Goal: Information Seeking & Learning: Learn about a topic

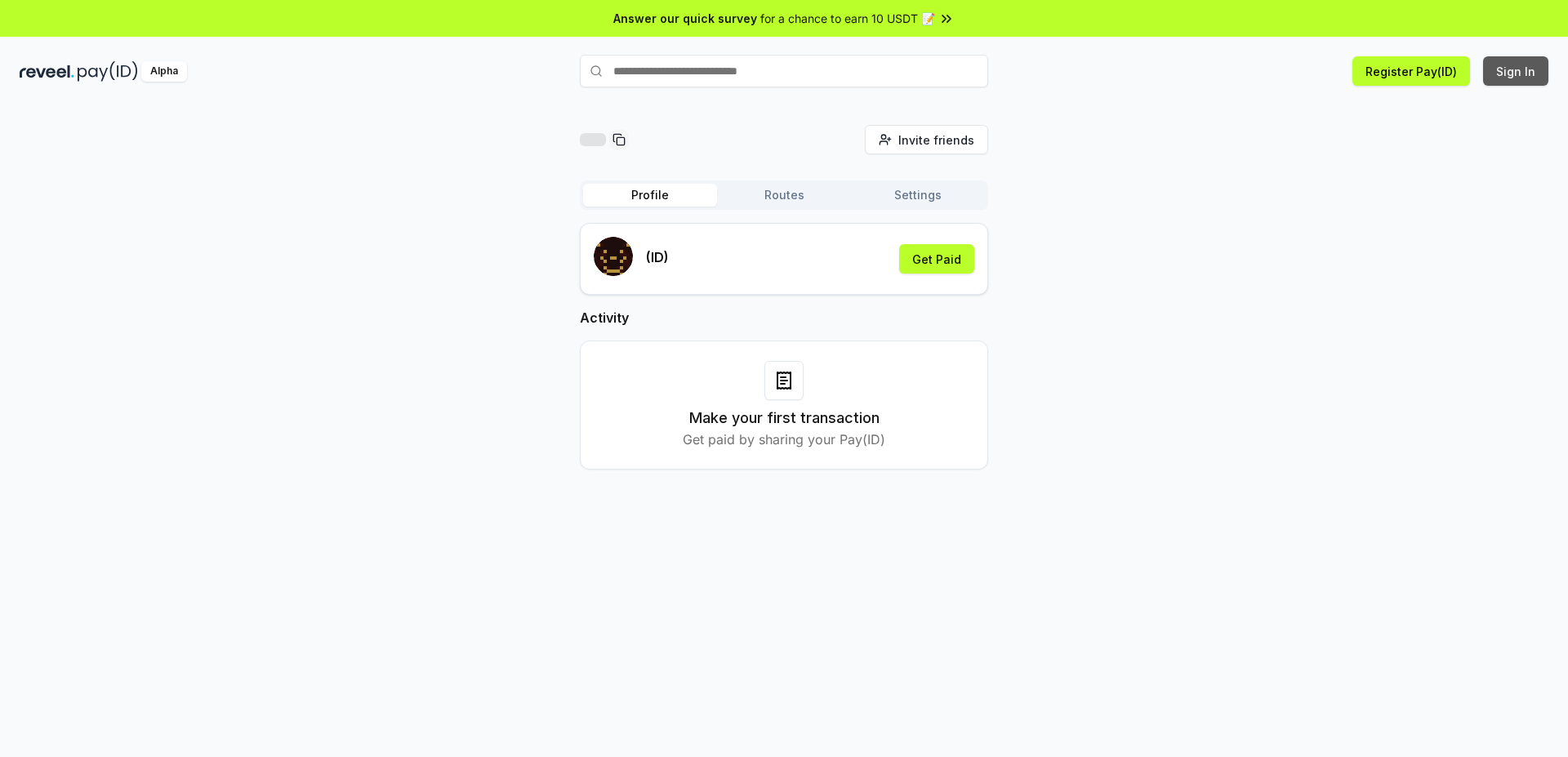
click at [1519, 73] on button "Sign In" at bounding box center [1515, 71] width 65 height 30
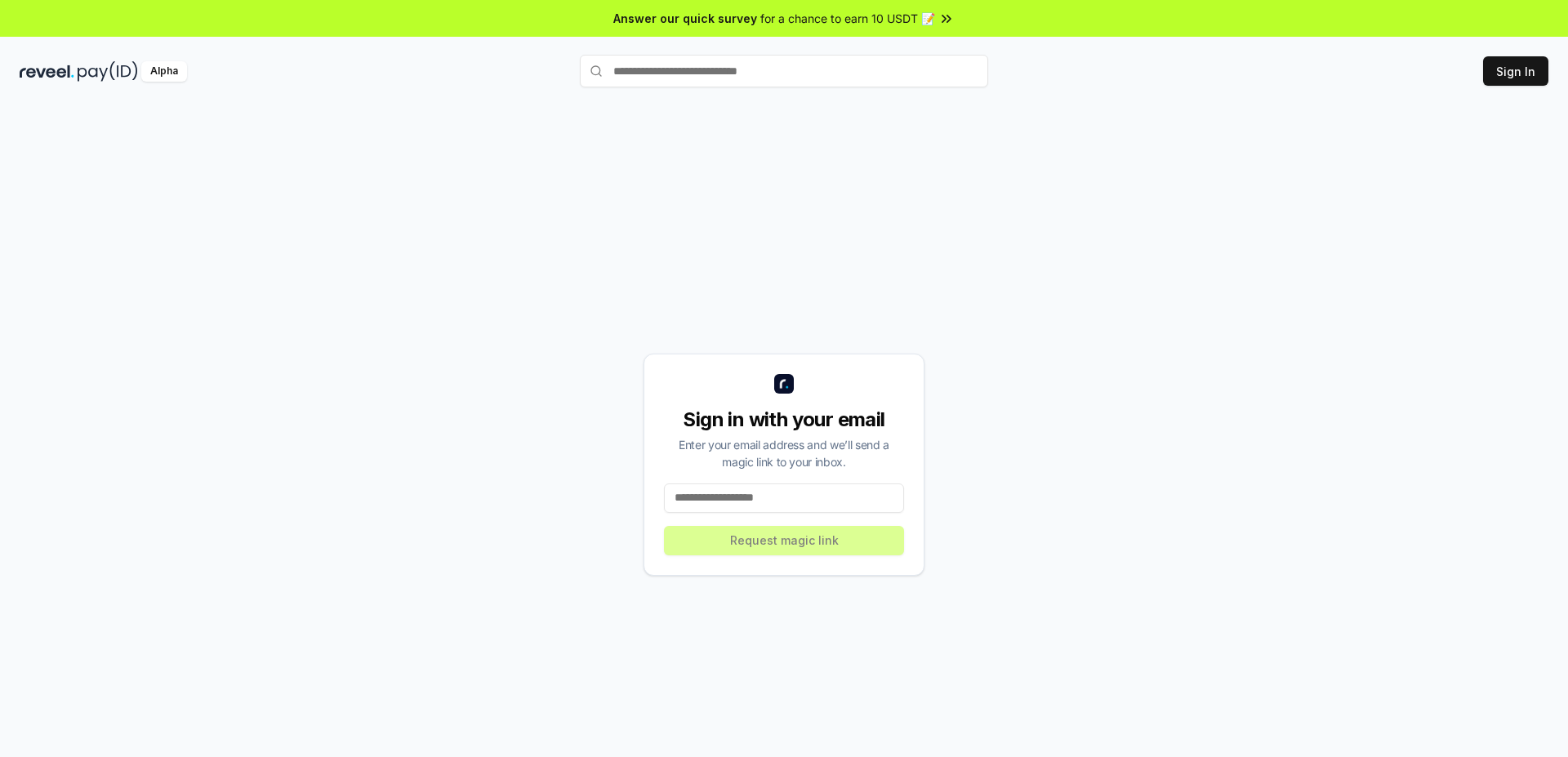
click at [753, 501] on input at bounding box center [783, 498] width 240 height 30
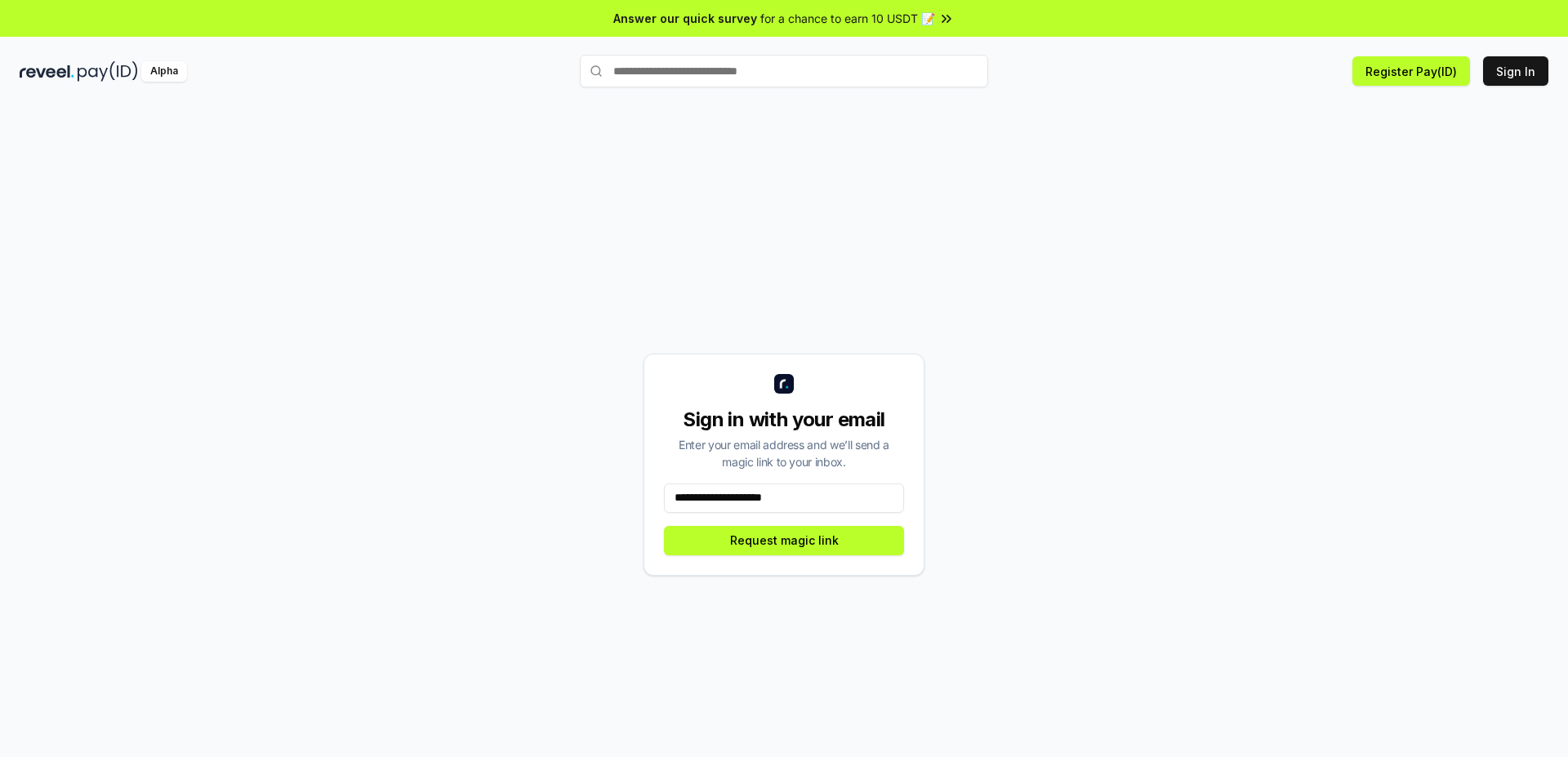
type input "**********"
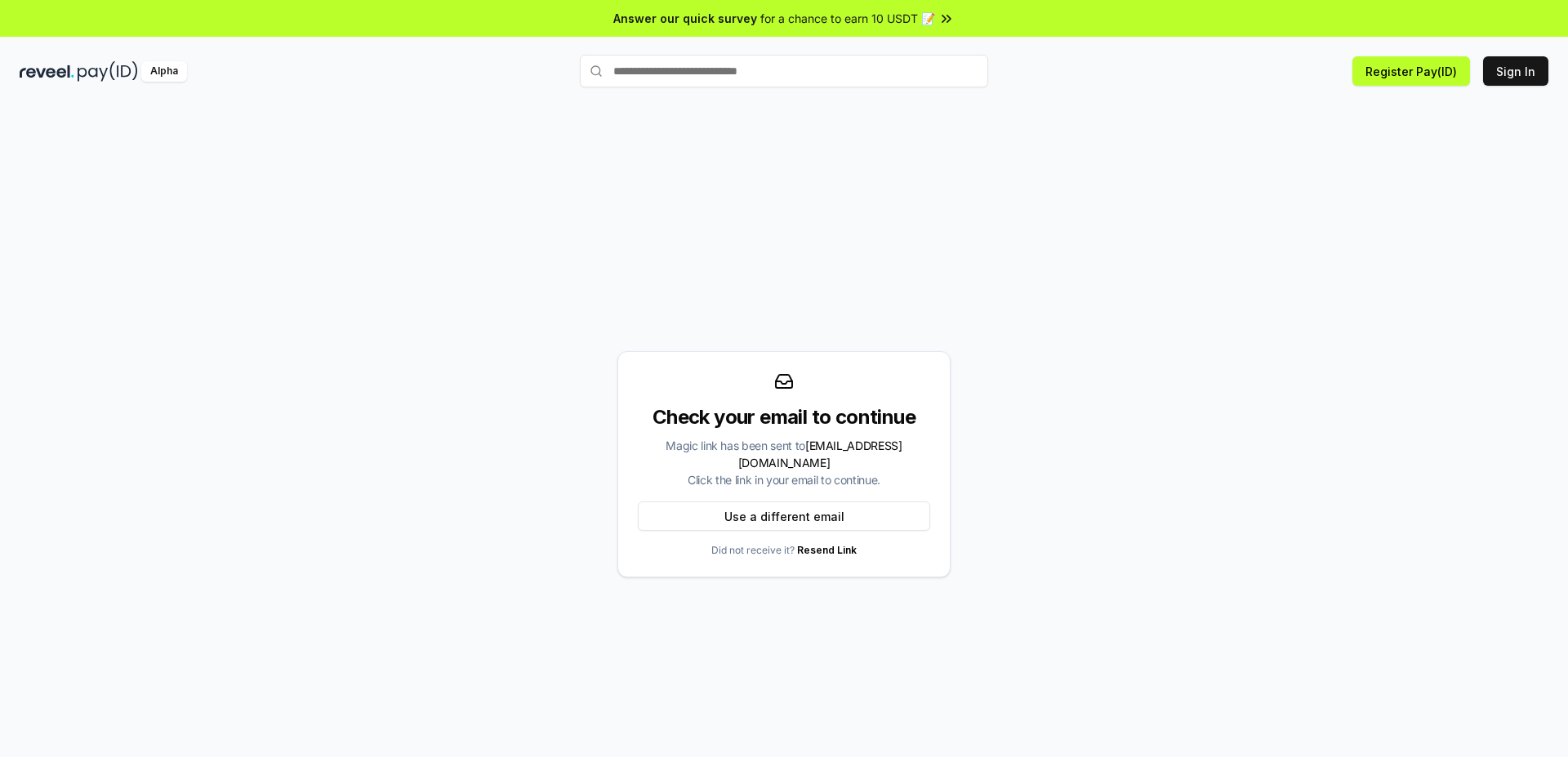
click at [829, 545] on link "Resend Link" at bounding box center [827, 550] width 59 height 12
click at [1532, 71] on button "Sign In" at bounding box center [1515, 71] width 65 height 30
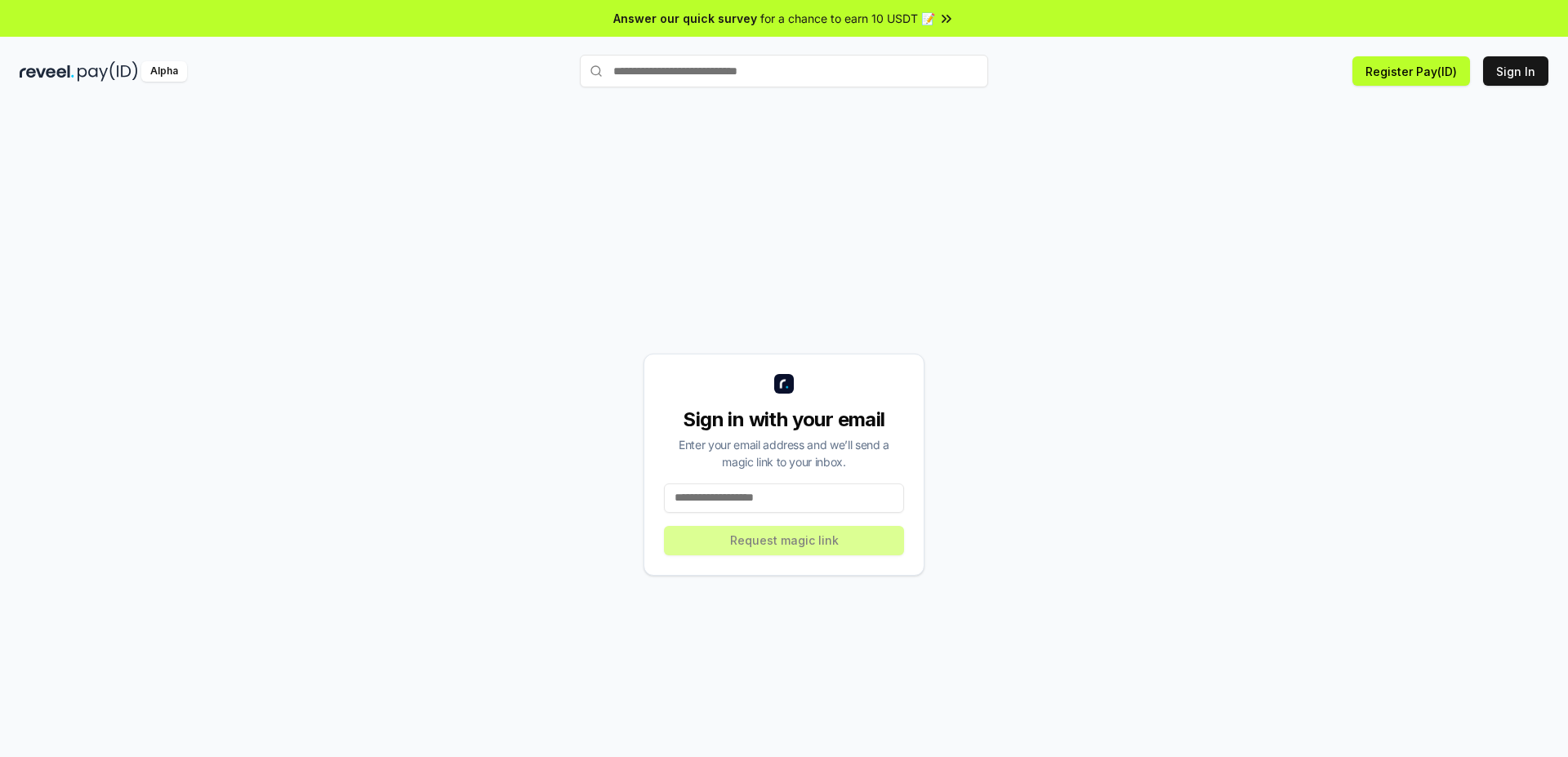
click at [809, 501] on input at bounding box center [783, 498] width 240 height 30
type input "**********"
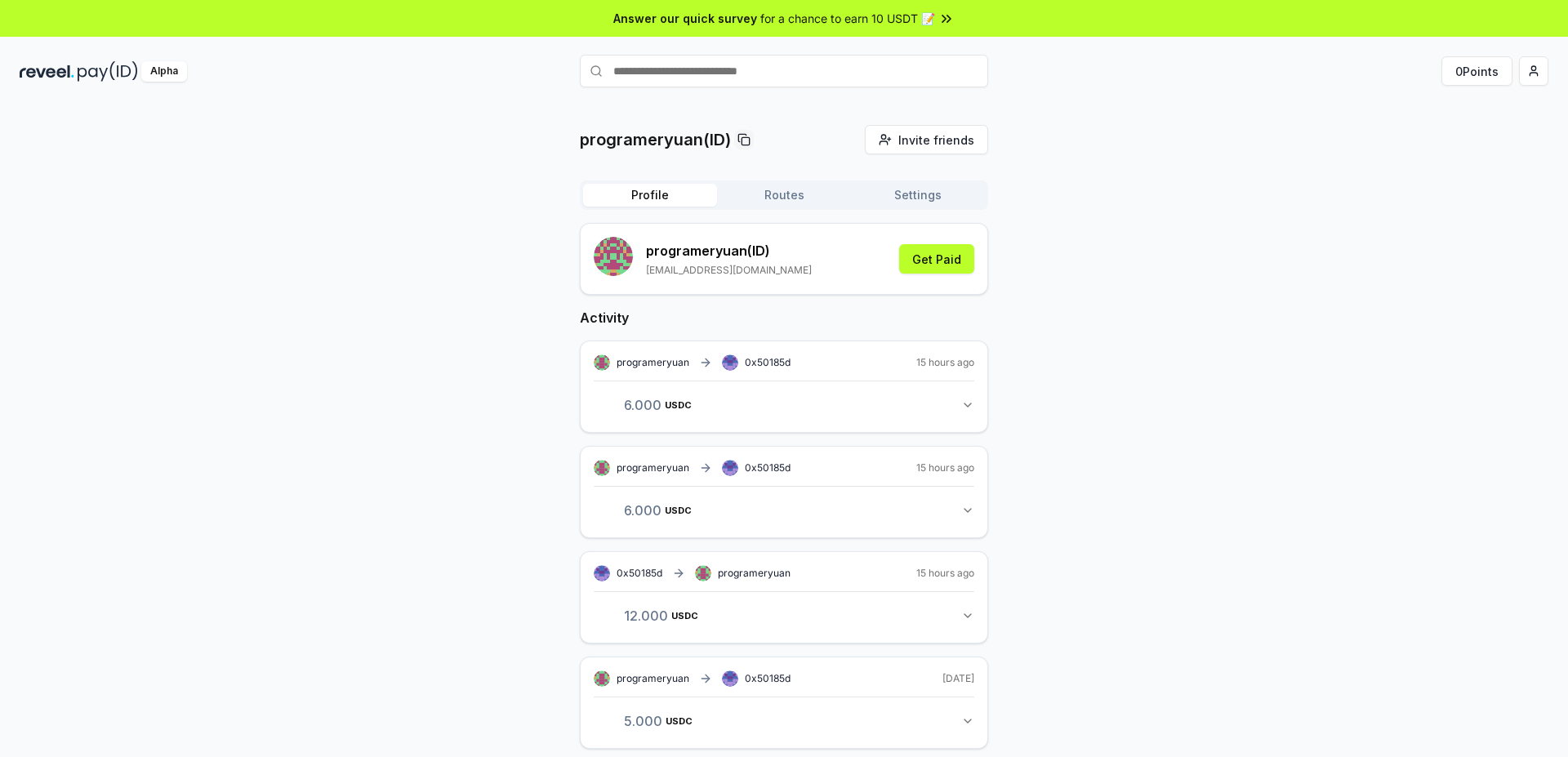
click at [772, 189] on button "Routes" at bounding box center [784, 195] width 134 height 23
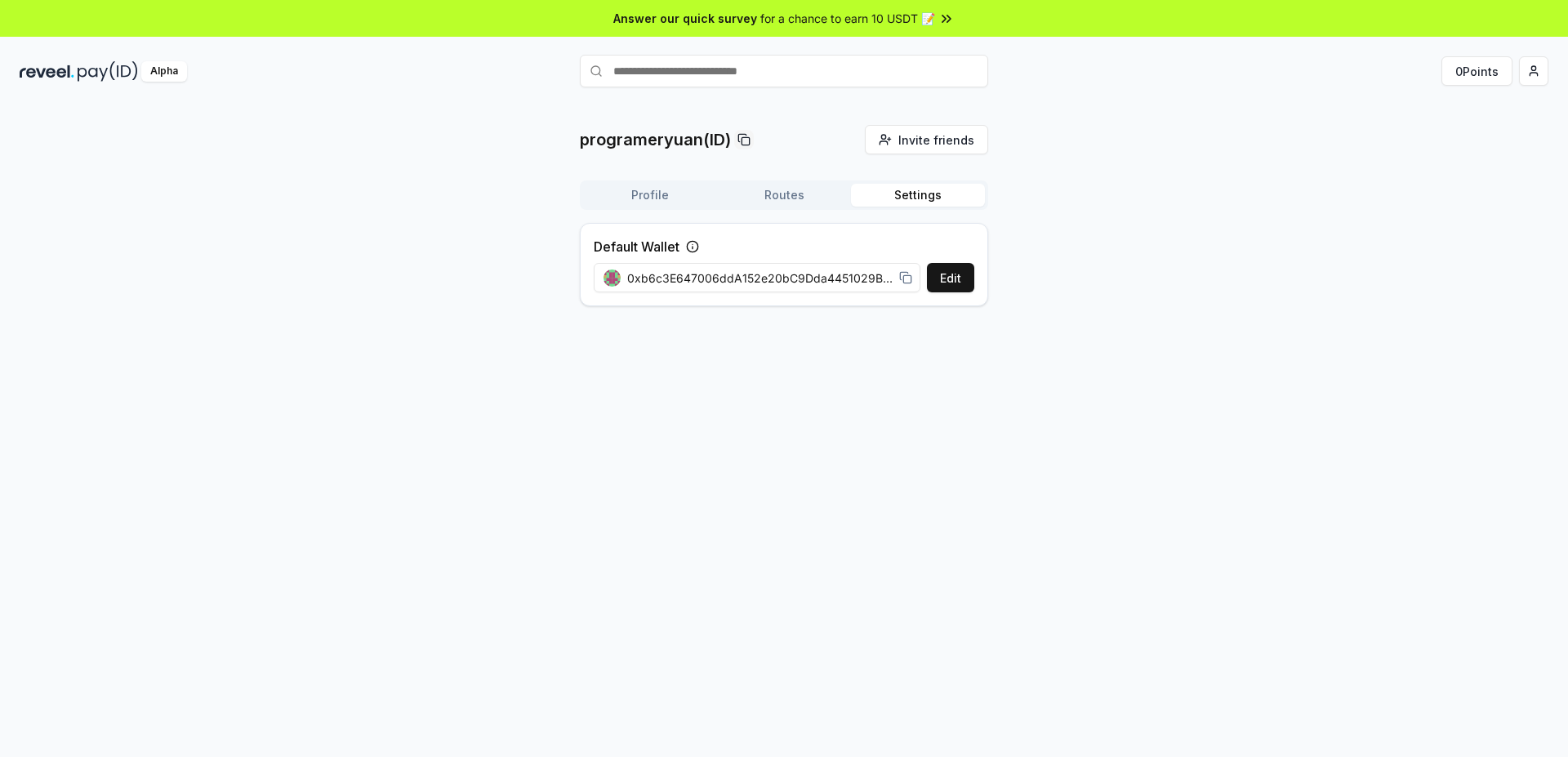
click at [913, 193] on button "Settings" at bounding box center [918, 195] width 134 height 23
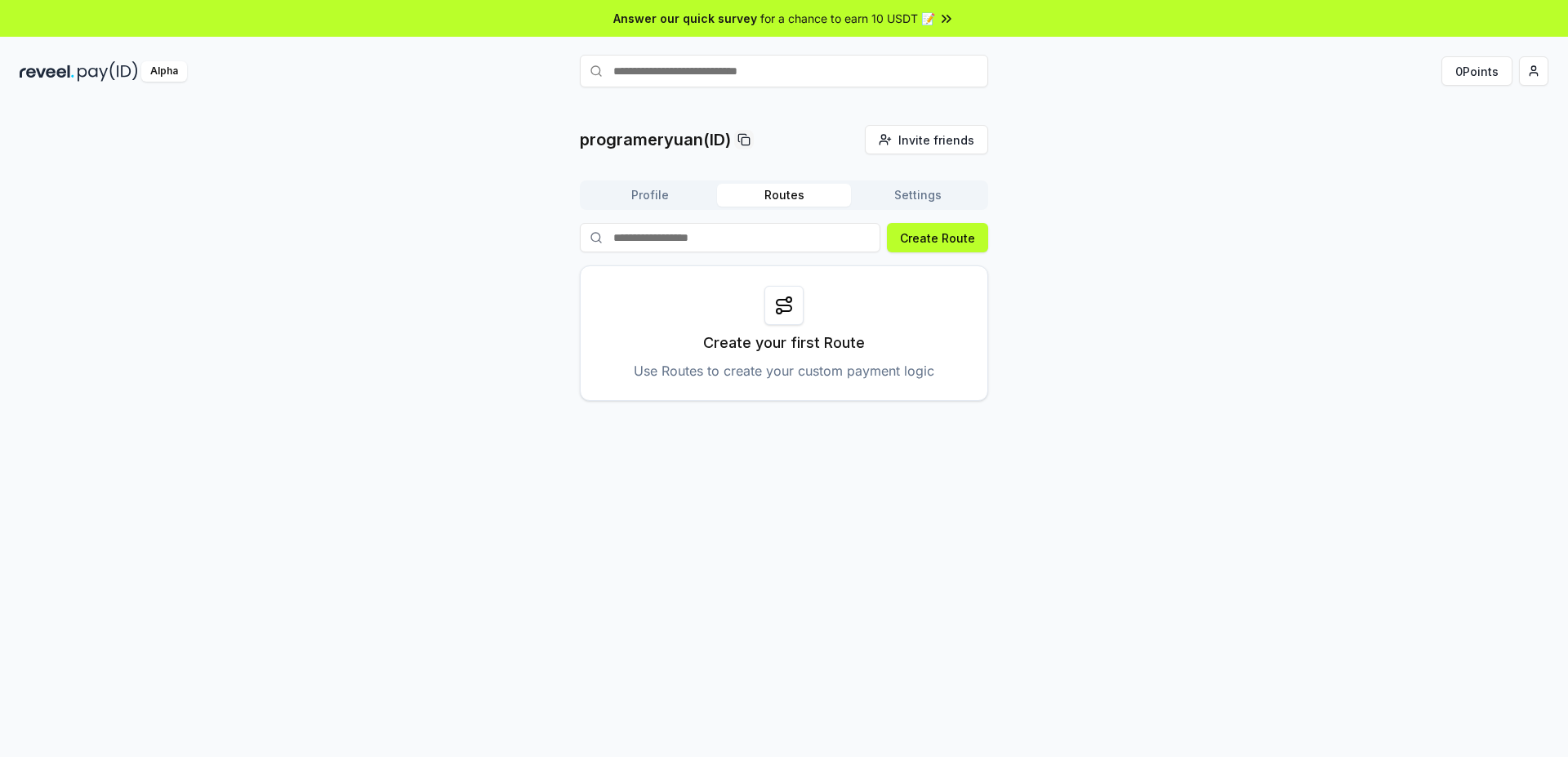
click at [796, 200] on button "Routes" at bounding box center [784, 195] width 134 height 23
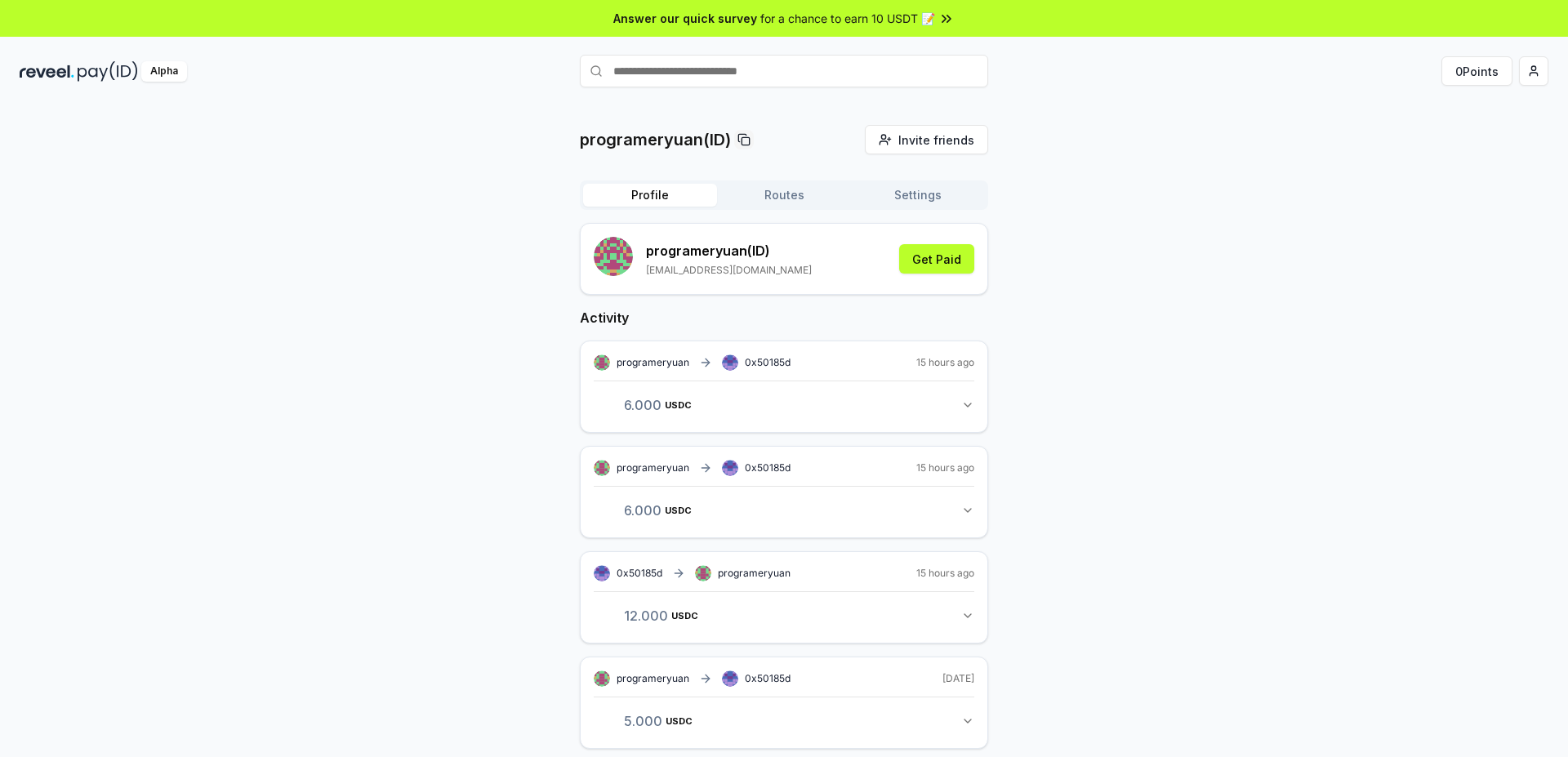
click at [678, 192] on button "Profile" at bounding box center [650, 195] width 134 height 23
click at [812, 194] on button "Routes" at bounding box center [784, 195] width 134 height 23
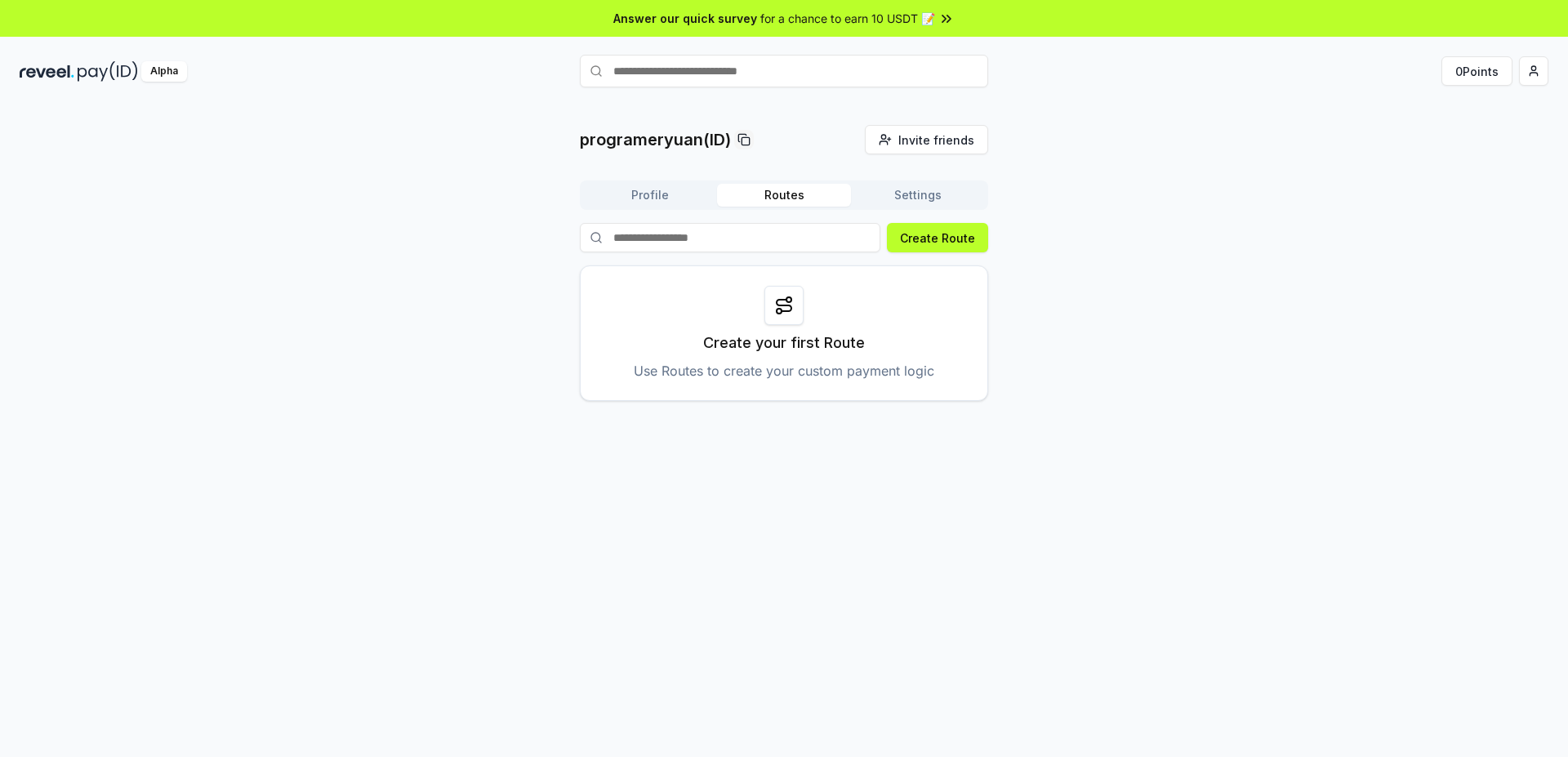
click at [889, 195] on button "Settings" at bounding box center [918, 195] width 134 height 23
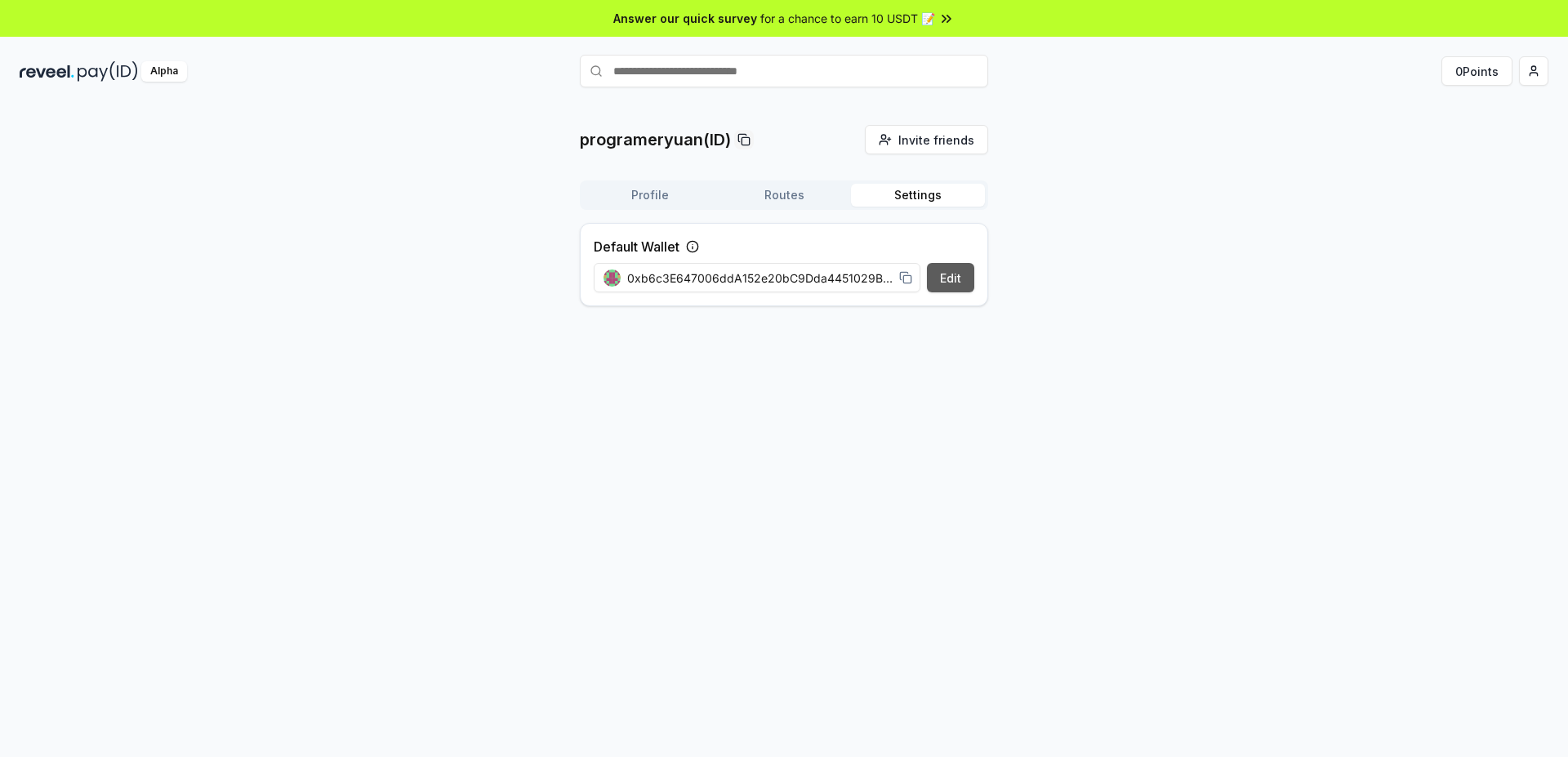
click at [964, 284] on button "Edit" at bounding box center [950, 278] width 47 height 30
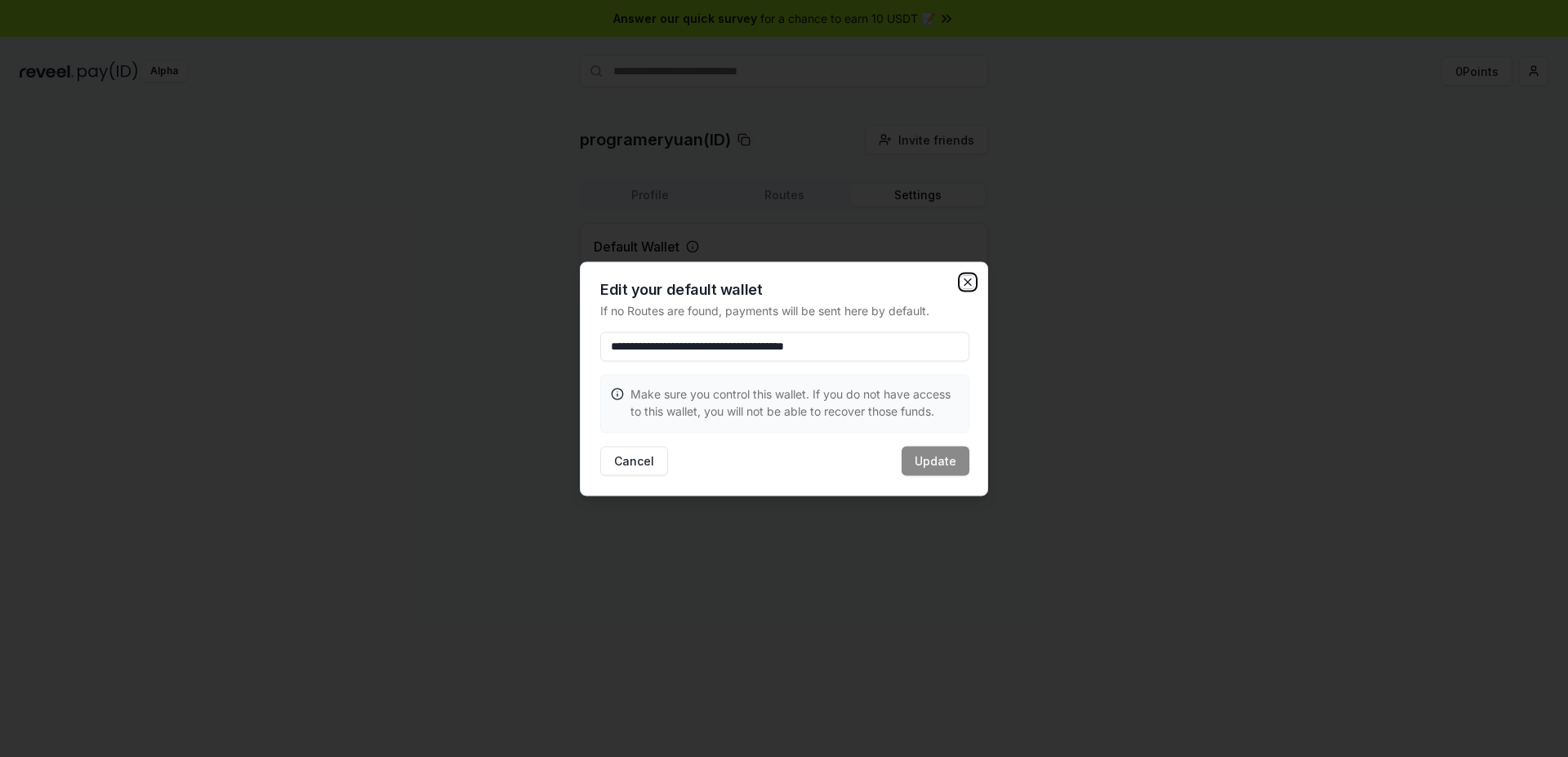
click at [966, 283] on icon "button" at bounding box center [968, 282] width 13 height 13
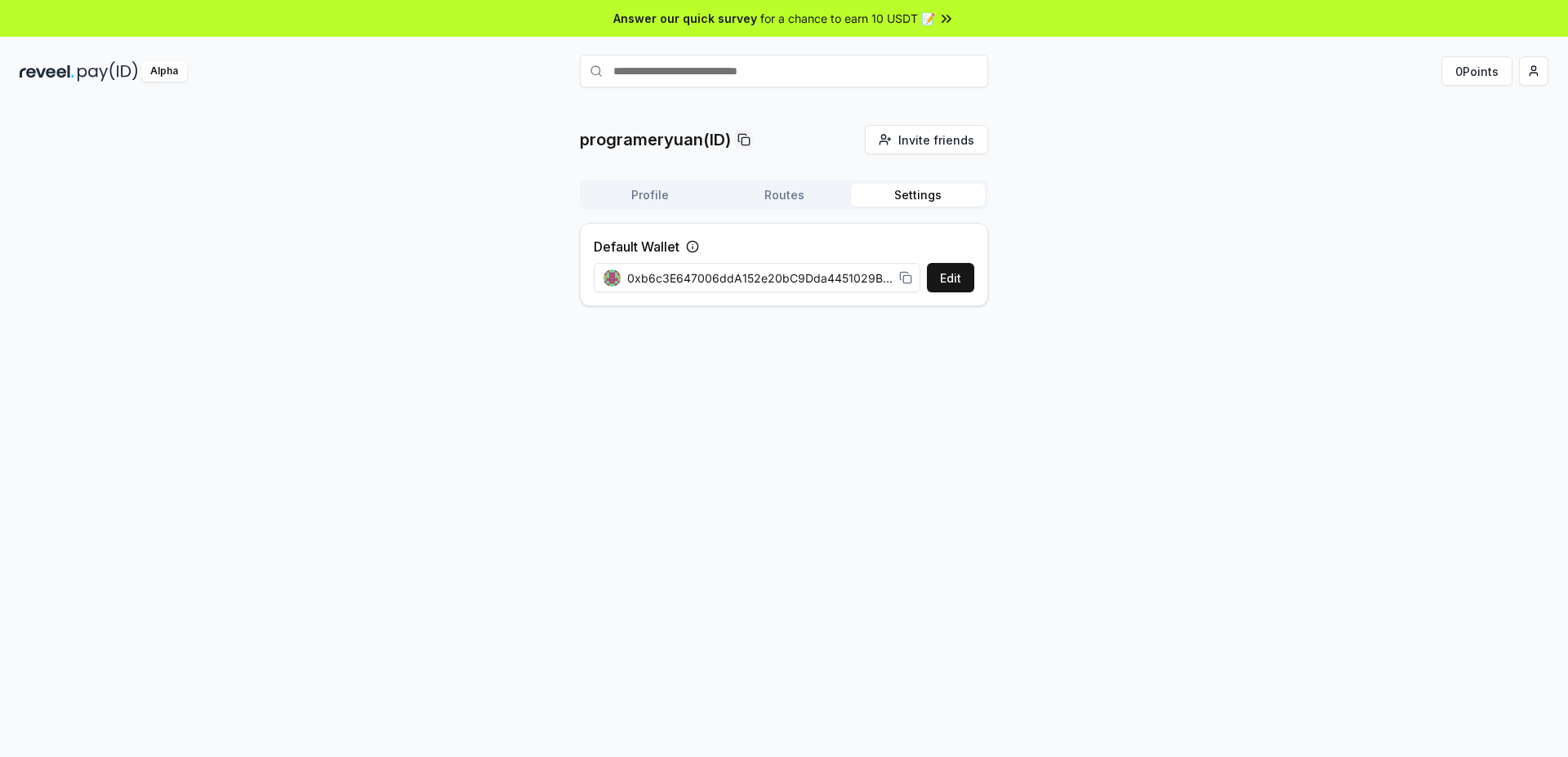
click at [642, 185] on div "Profile Routes Settings" at bounding box center [783, 195] width 408 height 30
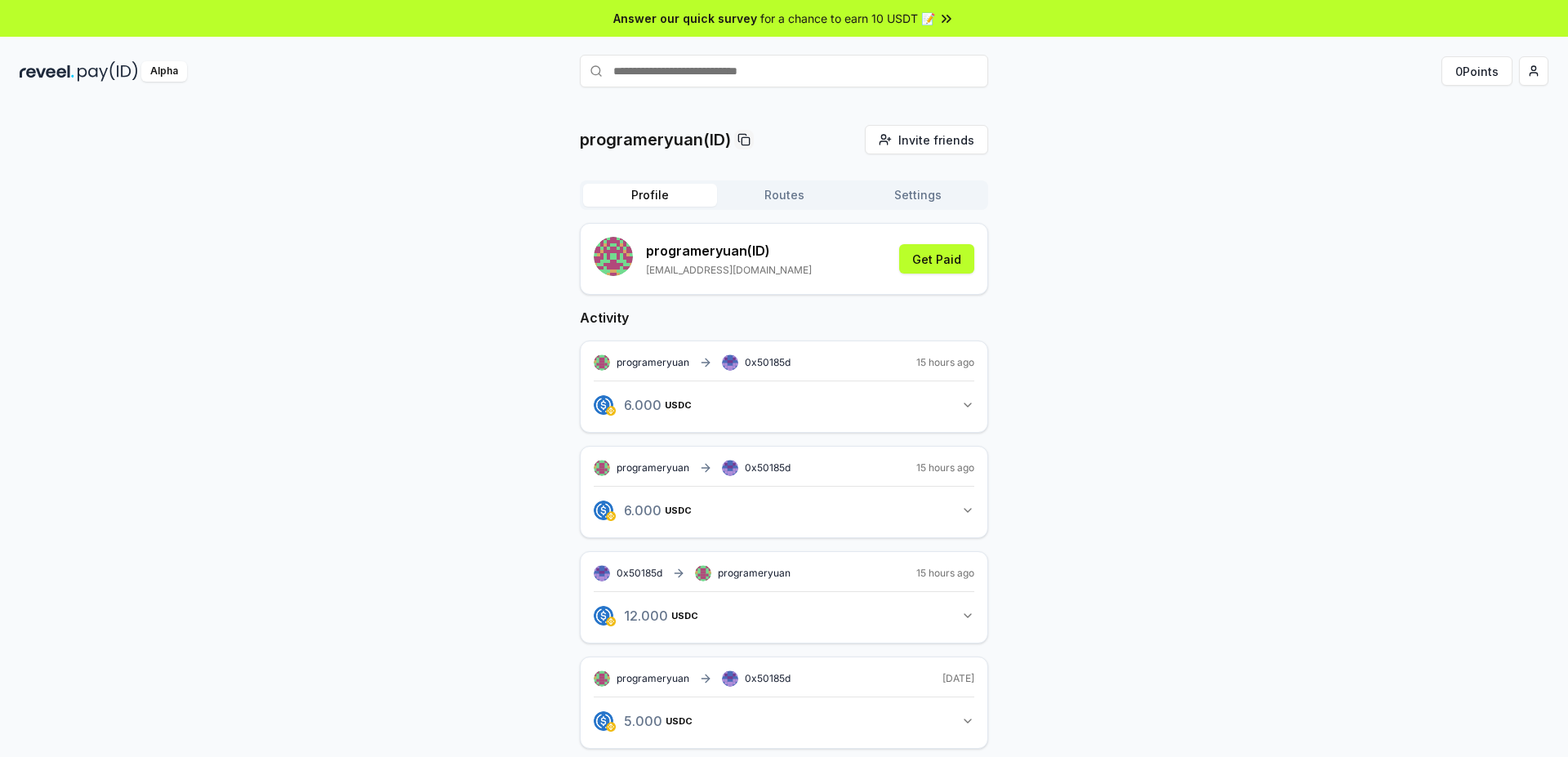
click at [647, 194] on button "Profile" at bounding box center [650, 195] width 134 height 23
click at [1472, 71] on button "0 Points" at bounding box center [1476, 71] width 71 height 30
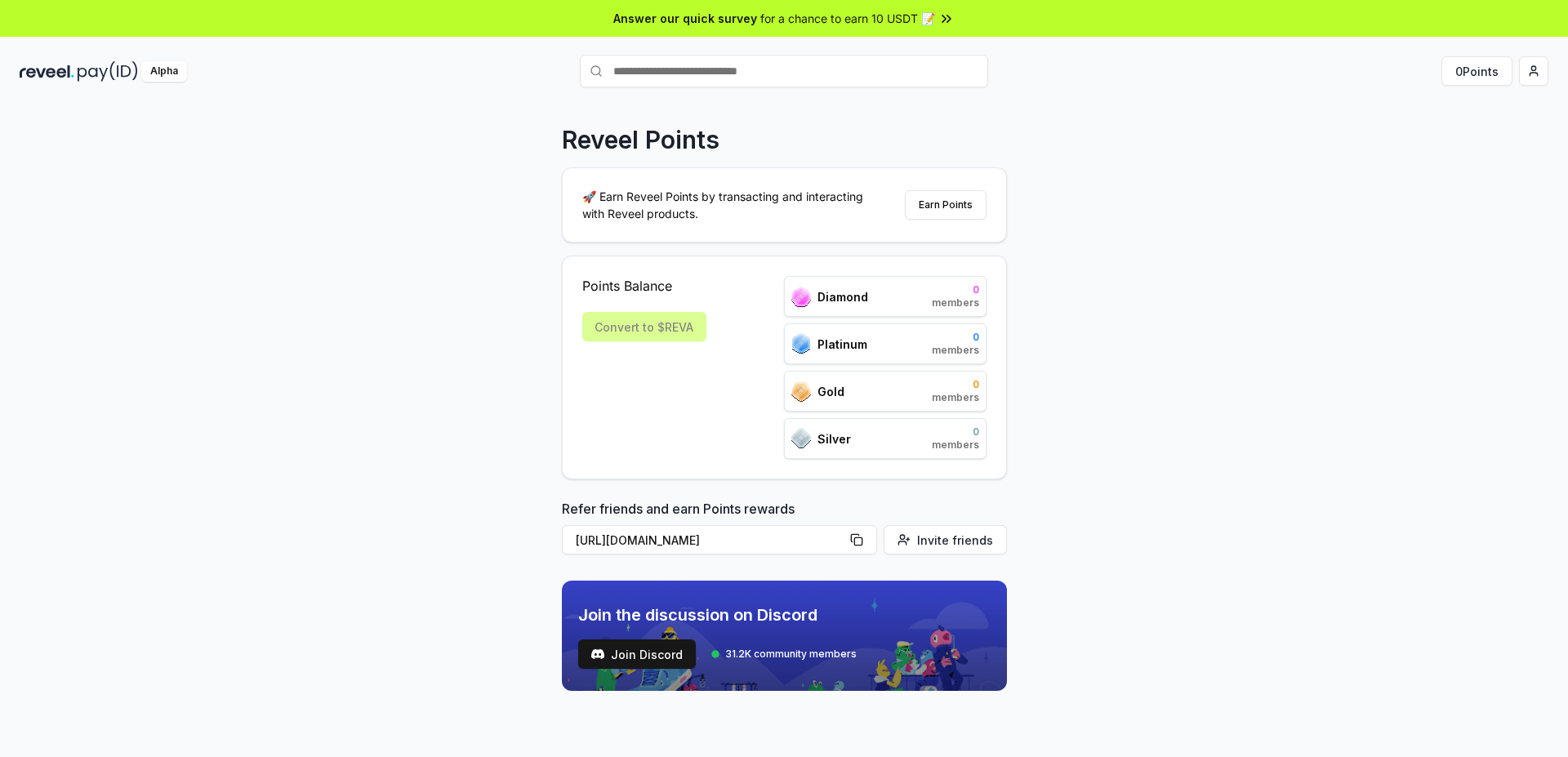
click at [701, 200] on p "🚀 Earn Reveel Points by transacting and interacting with Reveel products." at bounding box center [729, 205] width 294 height 35
click at [623, 288] on span "Points Balance" at bounding box center [644, 286] width 124 height 20
click at [623, 287] on span "Points Balance" at bounding box center [644, 286] width 124 height 20
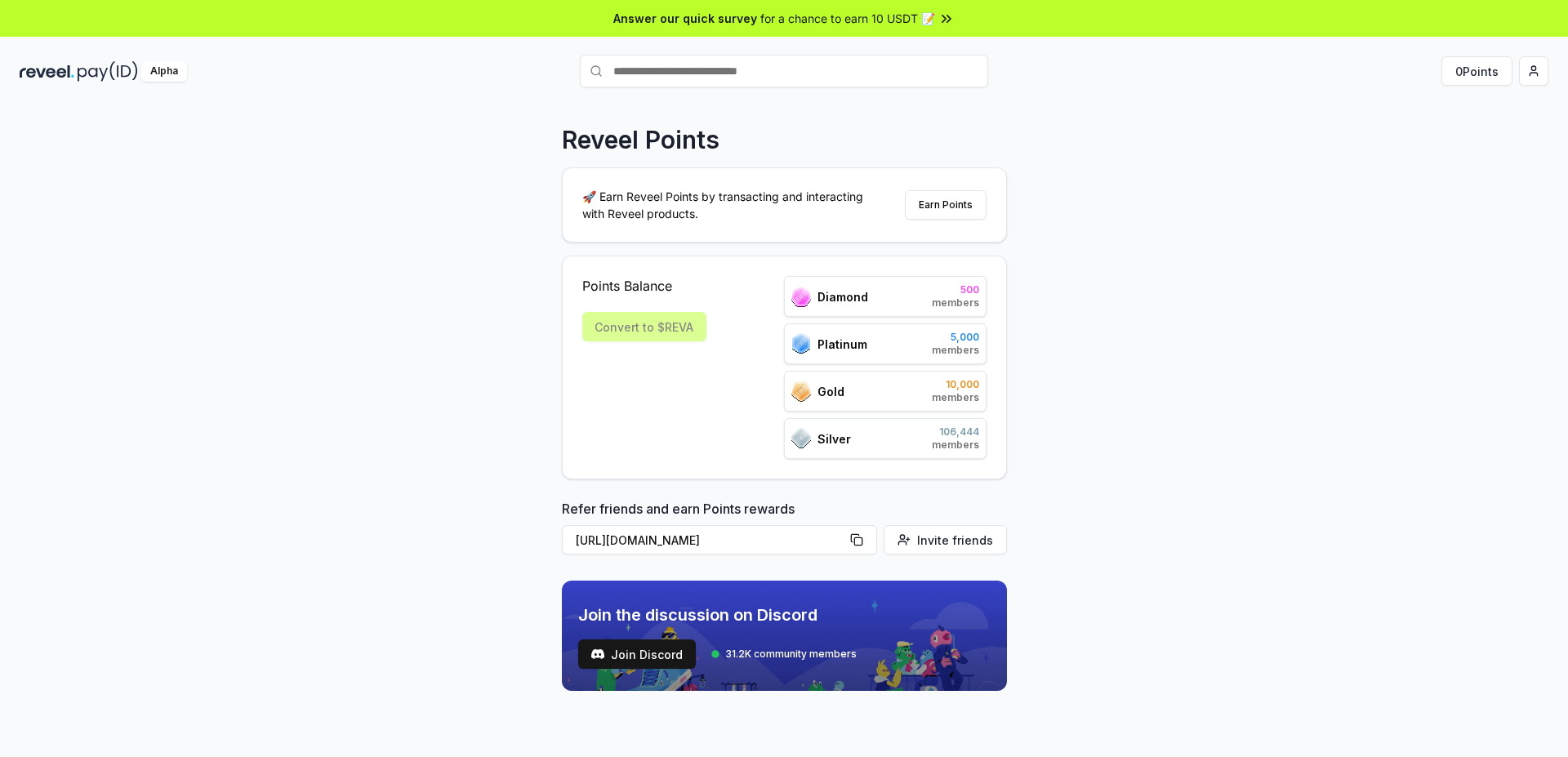
click at [623, 287] on span "Points Balance" at bounding box center [644, 286] width 124 height 20
click at [638, 512] on div "Refer friends and earn Points rewards https://reveel.id/refer/programeryuan Inv…" at bounding box center [785, 529] width 445 height 62
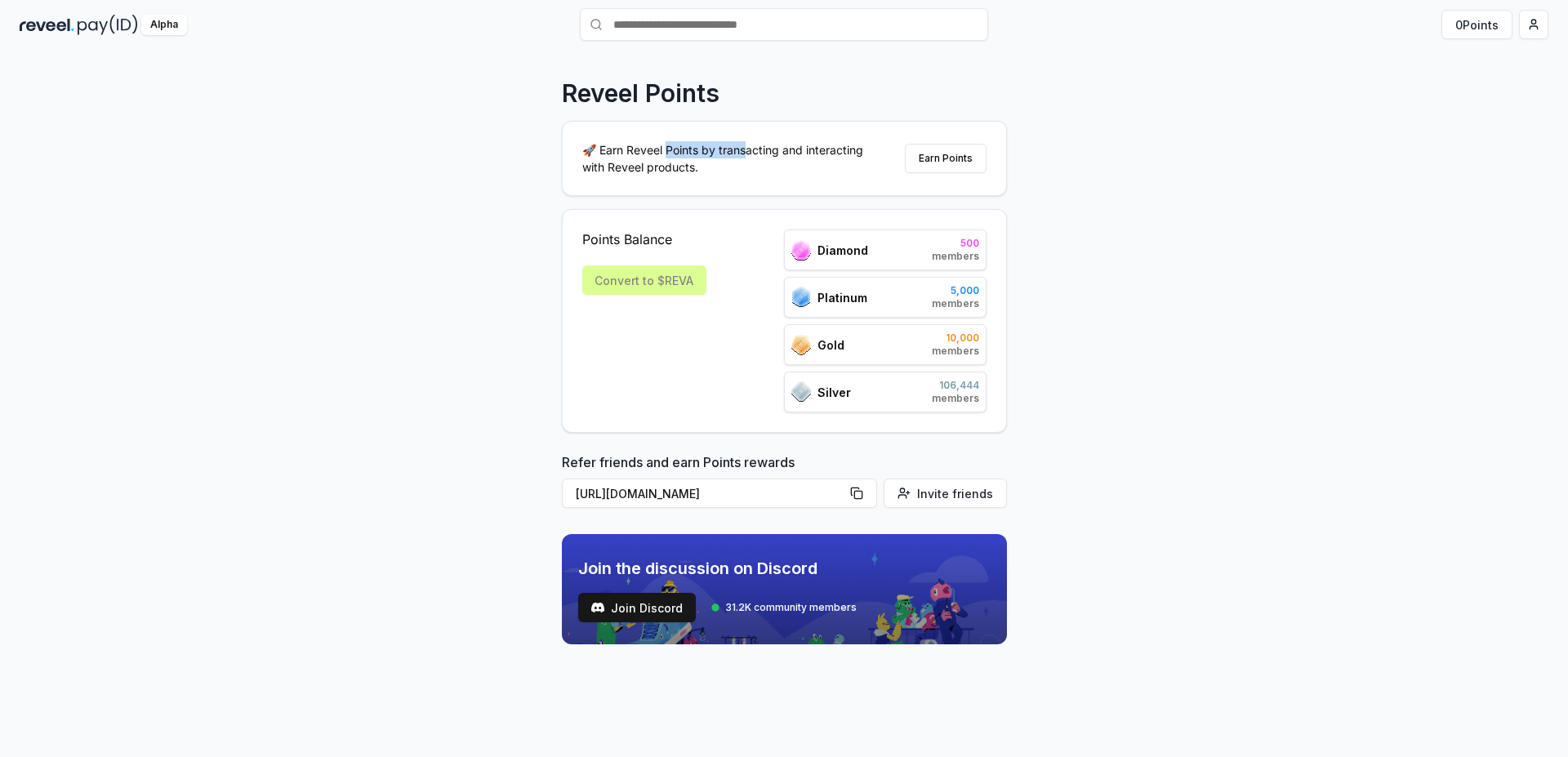
drag, startPoint x: 694, startPoint y: 149, endPoint x: 748, endPoint y: 146, distance: 54.1
click at [748, 146] on p "🚀 Earn Reveel Points by transacting and interacting with Reveel products." at bounding box center [729, 158] width 294 height 35
click at [757, 149] on p "🚀 Earn Reveel Points by transacting and interacting with Reveel products." at bounding box center [729, 158] width 294 height 35
click at [805, 150] on p "🚀 Earn Reveel Points by transacting and interacting with Reveel products." at bounding box center [729, 158] width 294 height 35
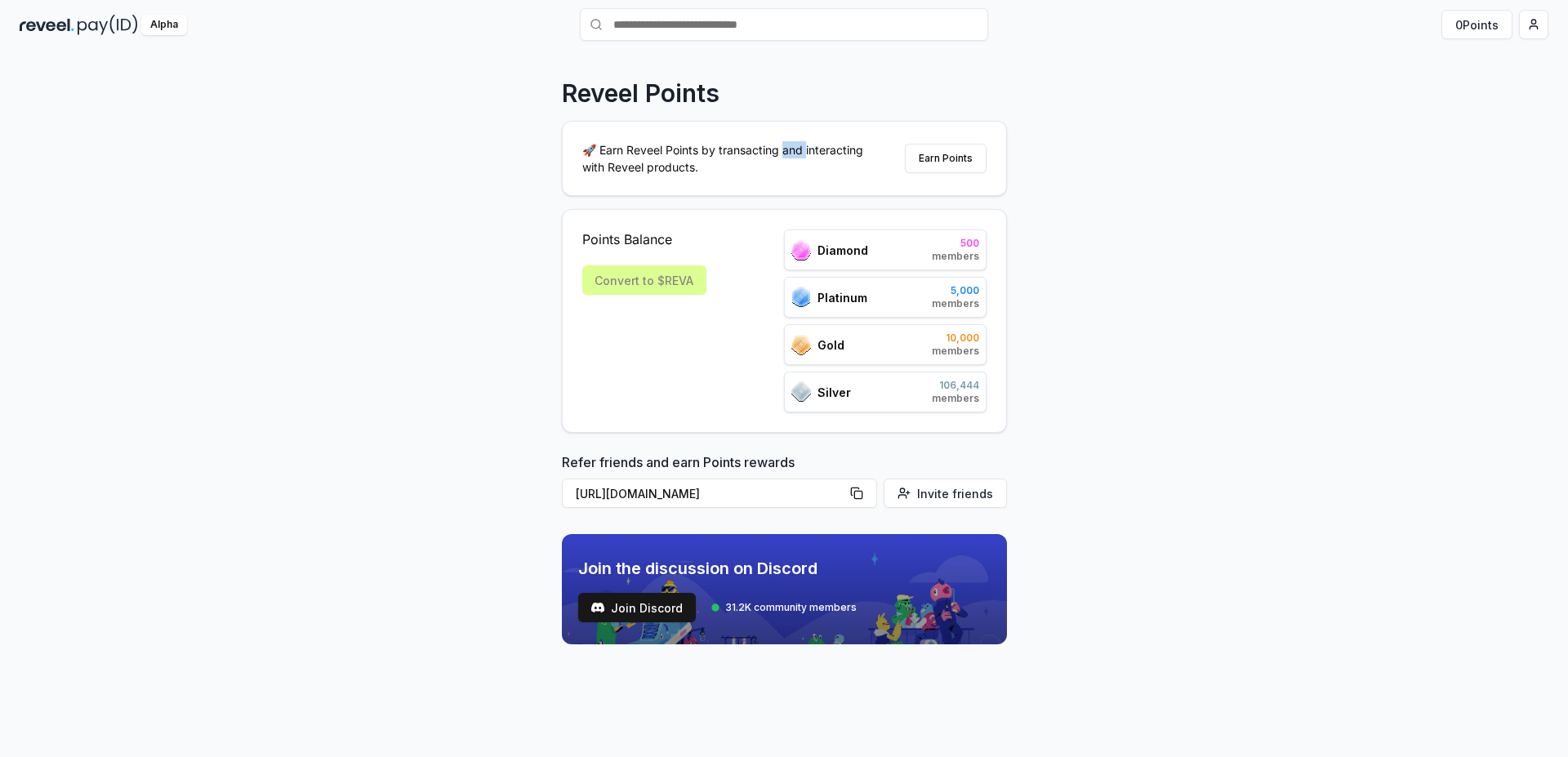
click at [805, 149] on p "🚀 Earn Reveel Points by transacting and interacting with Reveel products." at bounding box center [729, 158] width 294 height 35
click at [940, 158] on button "Earn Points" at bounding box center [946, 158] width 82 height 30
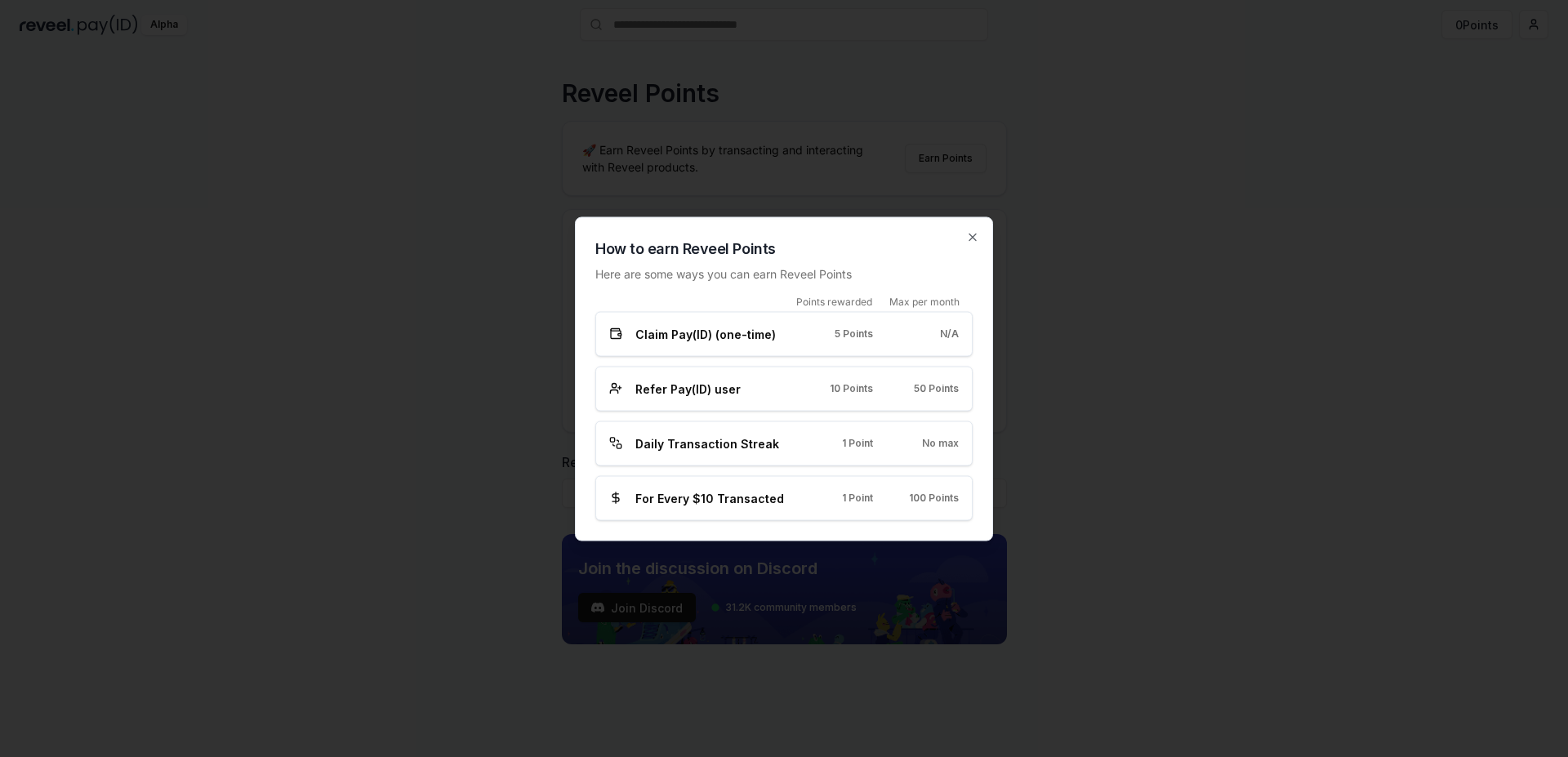
click at [655, 388] on span "Refer Pay(ID) user" at bounding box center [688, 388] width 106 height 17
click at [651, 388] on span "Refer Pay(ID) user" at bounding box center [688, 388] width 106 height 17
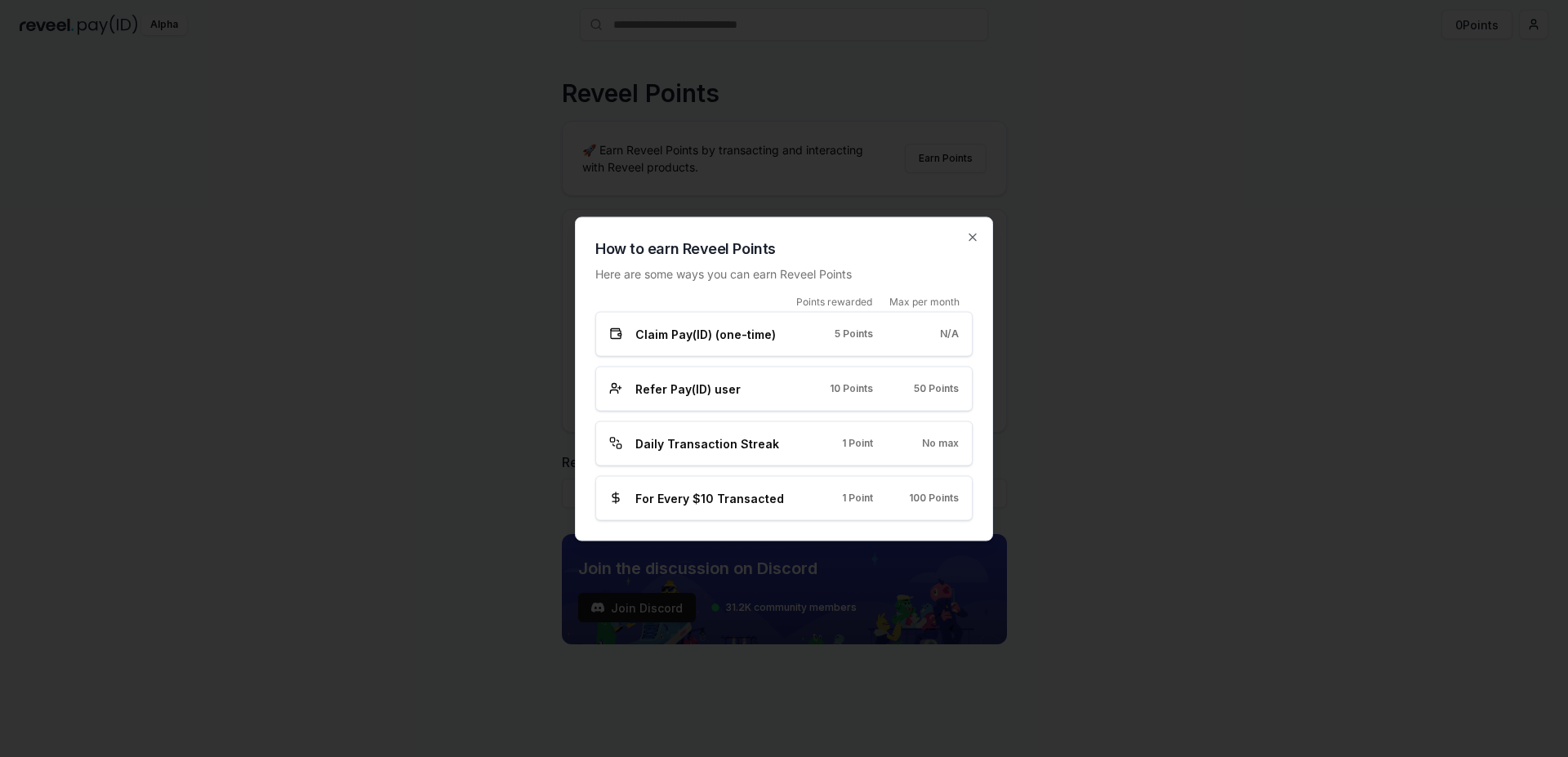
click at [651, 388] on span "Refer Pay(ID) user" at bounding box center [688, 388] width 106 height 17
click at [739, 388] on div "Refer Pay(ID) user" at bounding box center [698, 388] width 178 height 17
click at [709, 332] on span "Claim Pay(ID) (one-time)" at bounding box center [706, 333] width 140 height 17
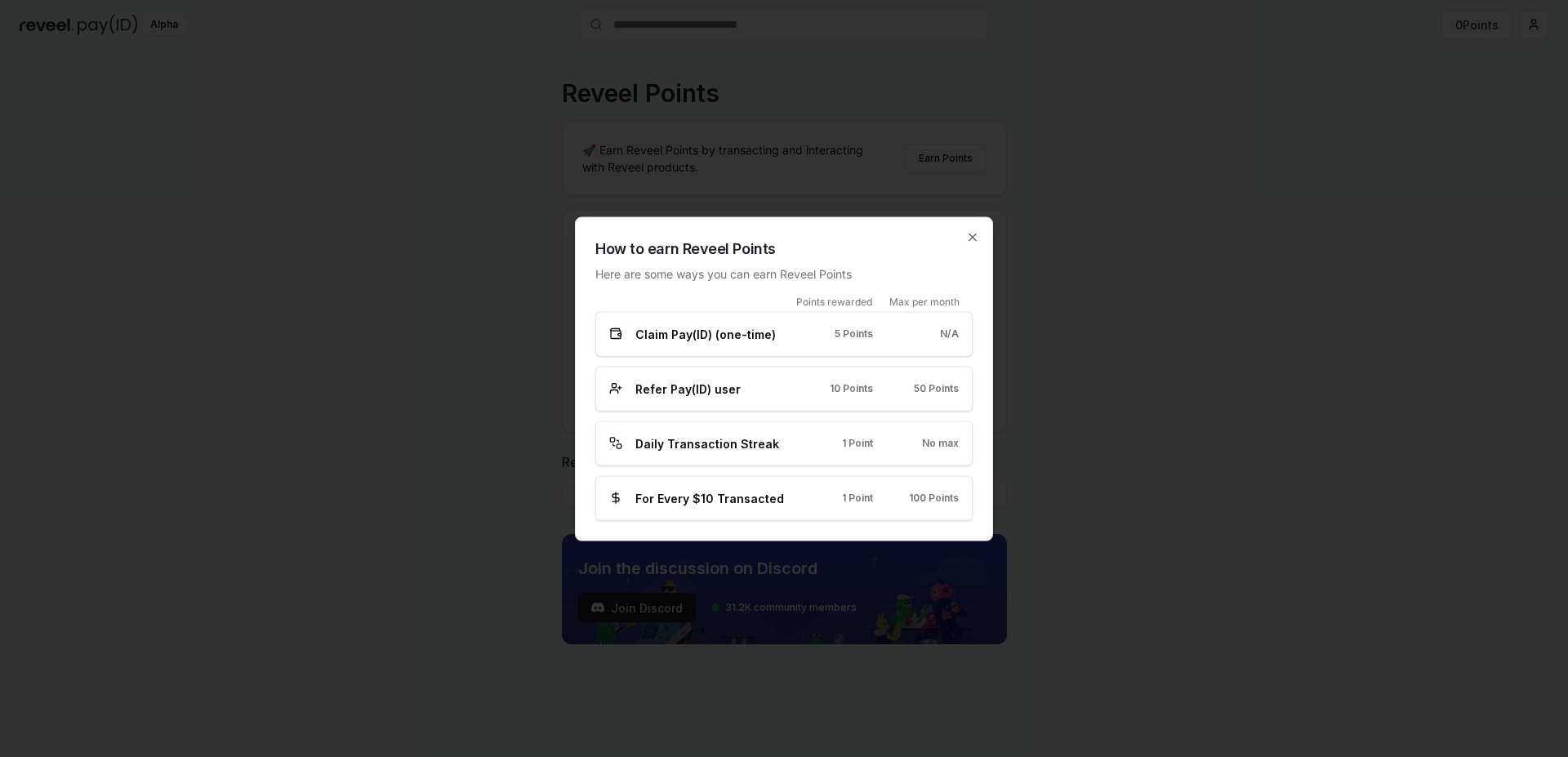
click at [0, 756] on div at bounding box center [0, 757] width 0 height 0
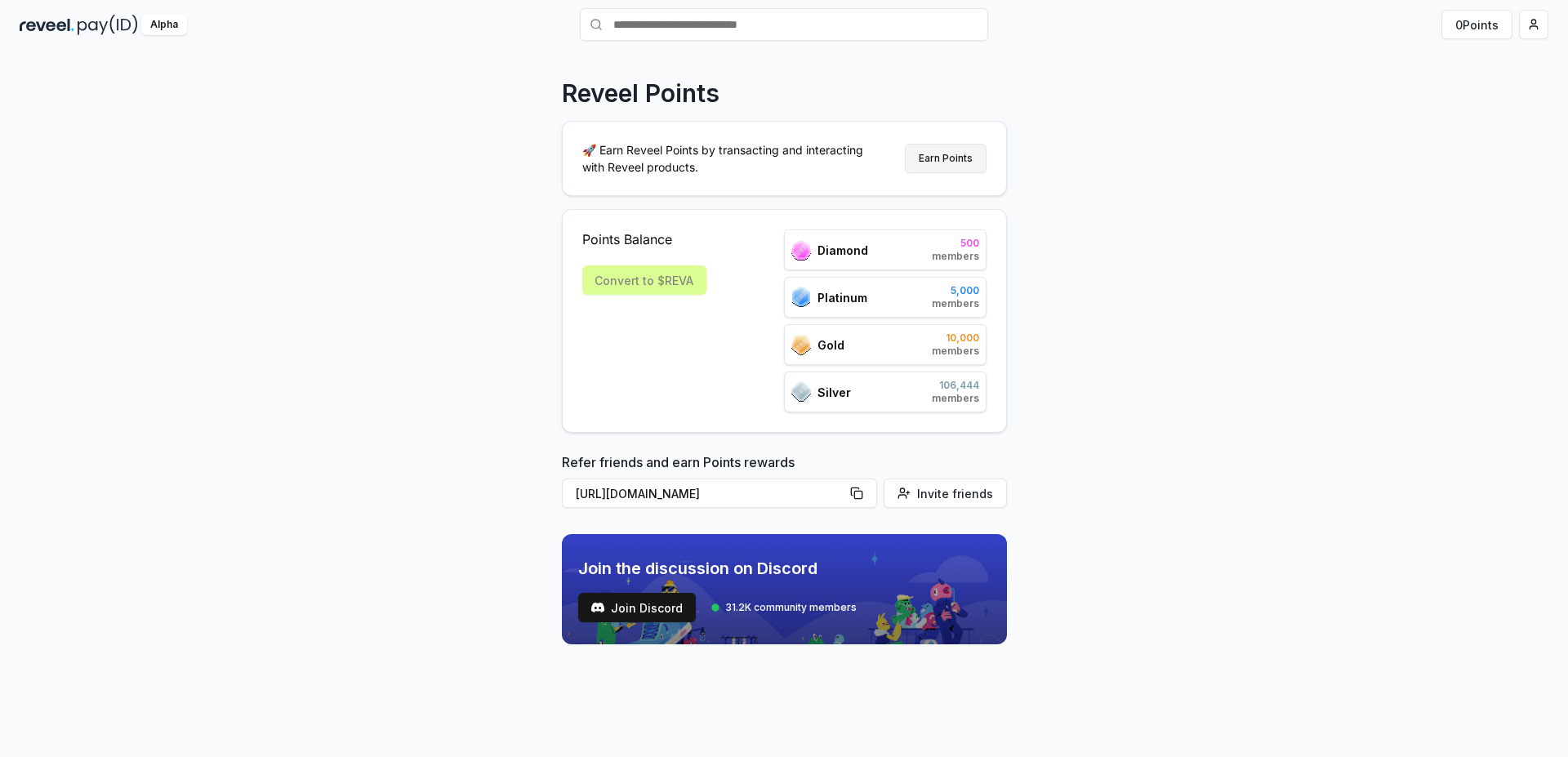
click at [946, 159] on button "Earn Points" at bounding box center [946, 158] width 82 height 30
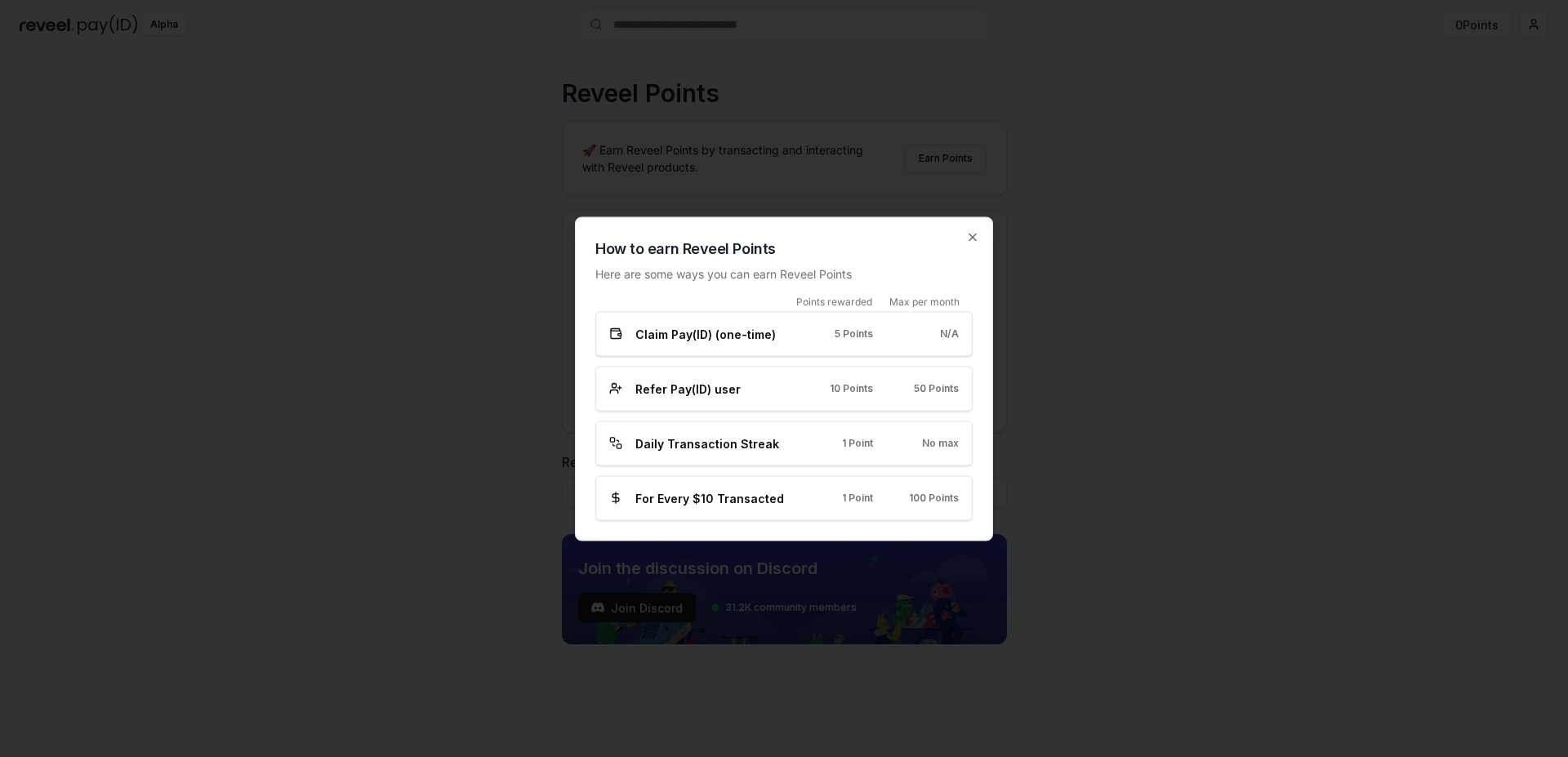
click at [982, 238] on div "How to earn Reveel Points Here are some ways you can earn Reveel Points Points …" at bounding box center [783, 378] width 418 height 324
click at [973, 238] on icon "button" at bounding box center [973, 237] width 13 height 13
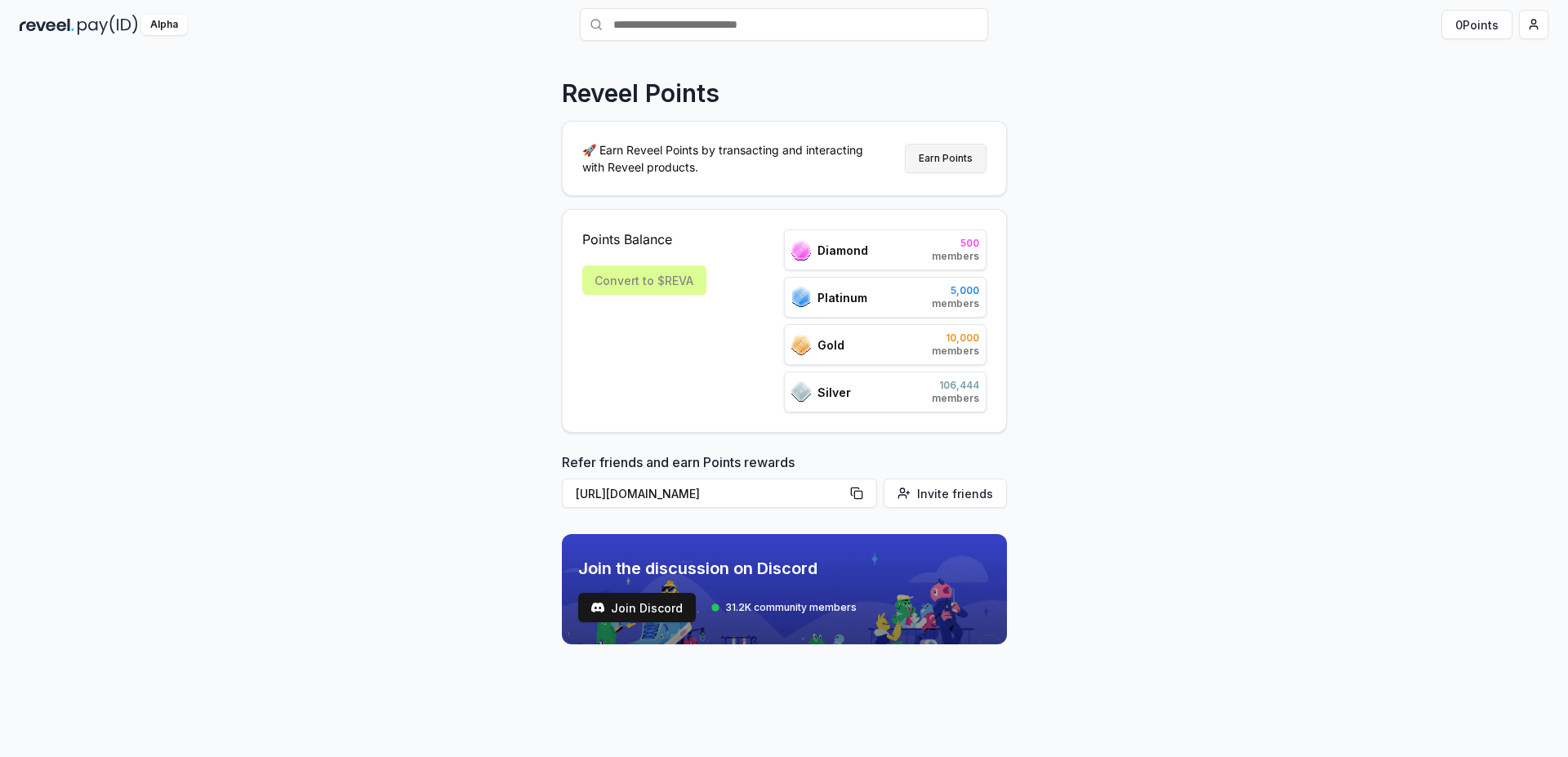
click at [961, 167] on button "Earn Points" at bounding box center [946, 158] width 82 height 30
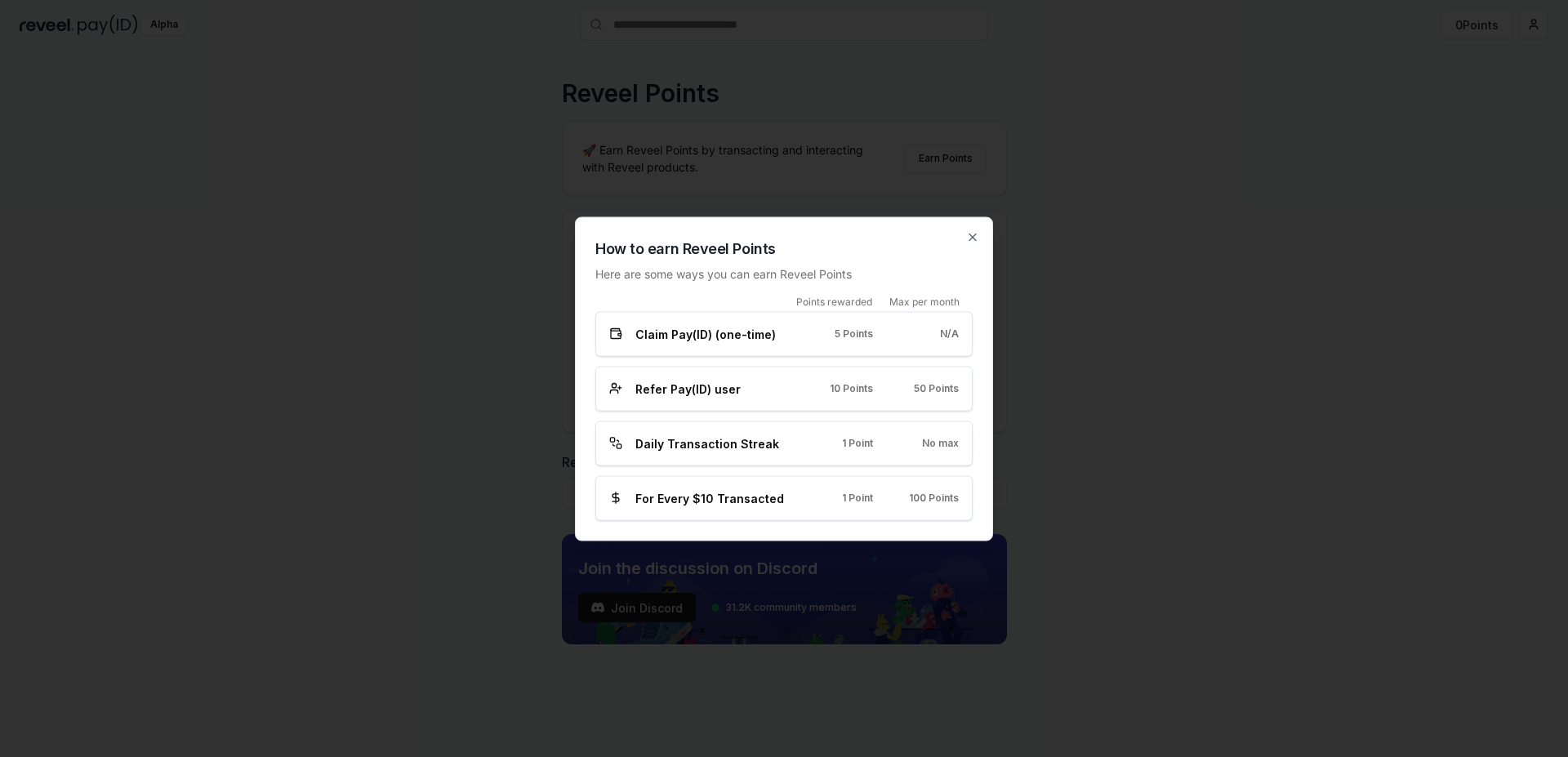
drag, startPoint x: 647, startPoint y: 336, endPoint x: 627, endPoint y: 336, distance: 20.0
click at [646, 336] on span "Claim Pay(ID) (one-time)" at bounding box center [706, 333] width 140 height 17
click at [626, 336] on div "Claim Pay(ID) (one-time)" at bounding box center [698, 333] width 178 height 17
click at [620, 333] on div "Claim Pay(ID) (one-time)" at bounding box center [698, 333] width 178 height 17
click at [619, 333] on icon at bounding box center [616, 334] width 13 height 13
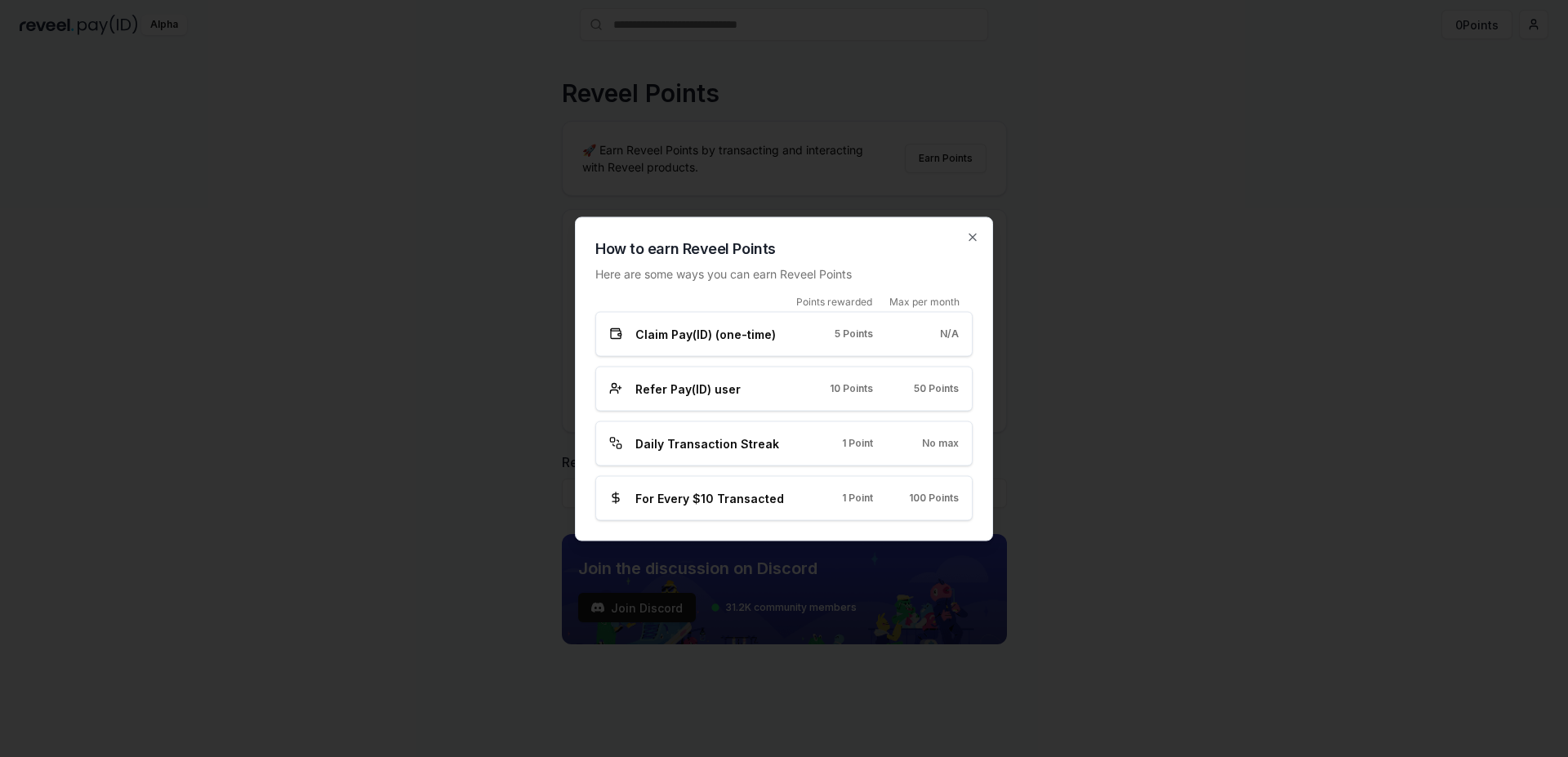
click at [831, 331] on div "5 Points" at bounding box center [843, 334] width 59 height 13
click at [697, 463] on div "Daily Transaction Streak 1 Point No max" at bounding box center [784, 443] width 378 height 45
click at [707, 444] on span "Daily Transaction Streak" at bounding box center [707, 443] width 143 height 17
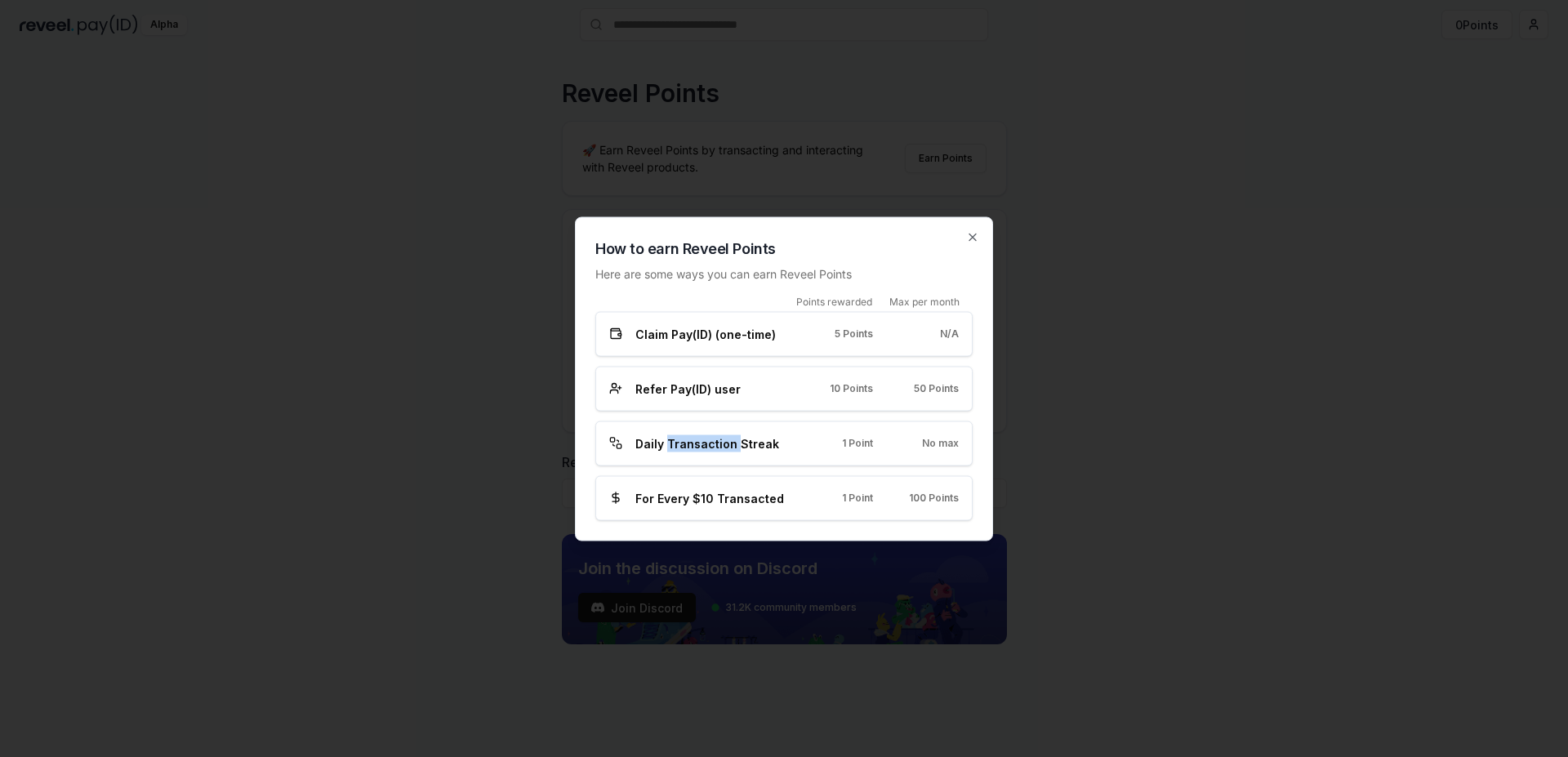
click at [707, 444] on span "Daily Transaction Streak" at bounding box center [707, 443] width 143 height 17
click at [0, 756] on div at bounding box center [0, 757] width 0 height 0
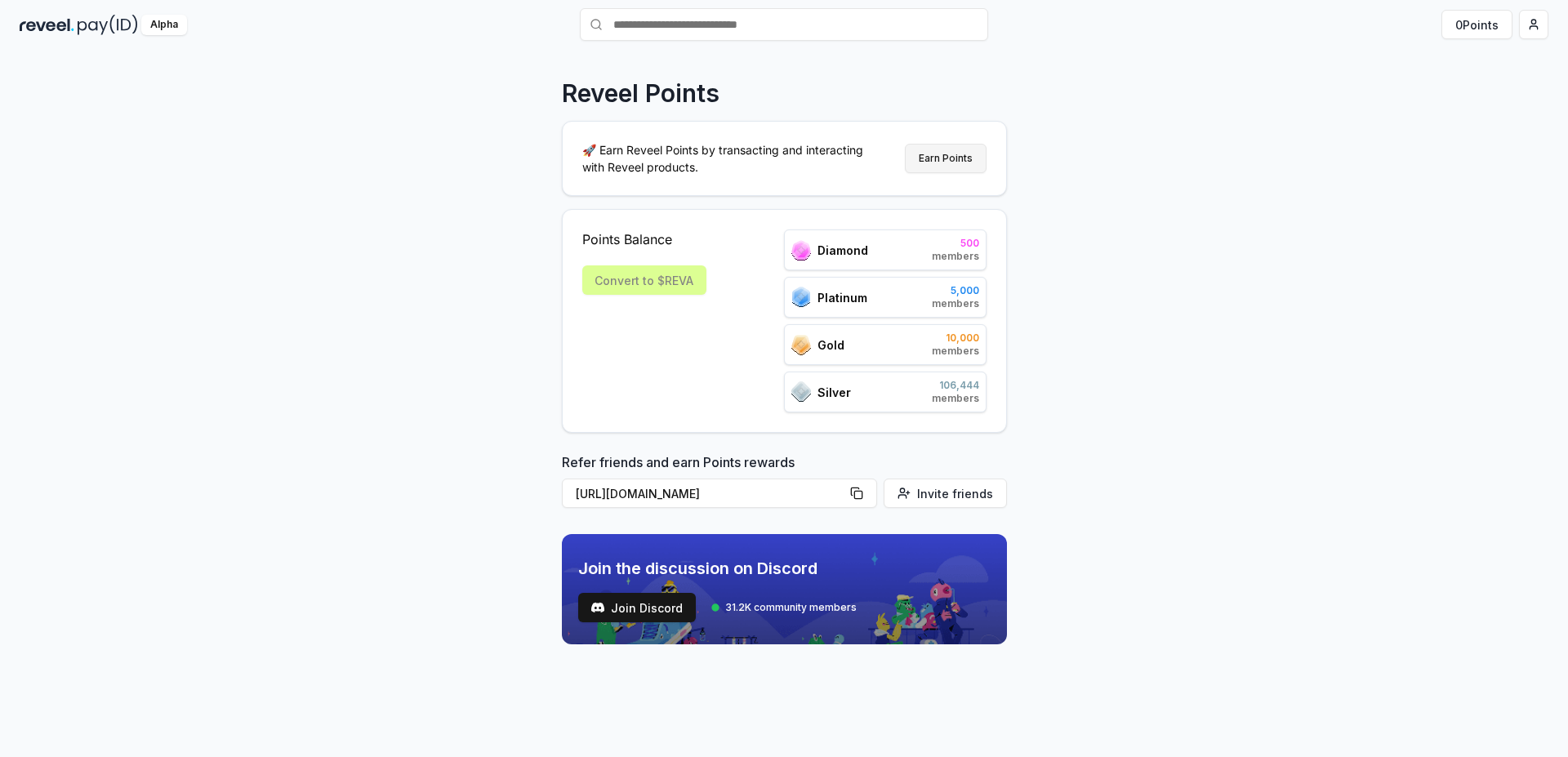
click at [941, 158] on button "Earn Points" at bounding box center [946, 158] width 82 height 30
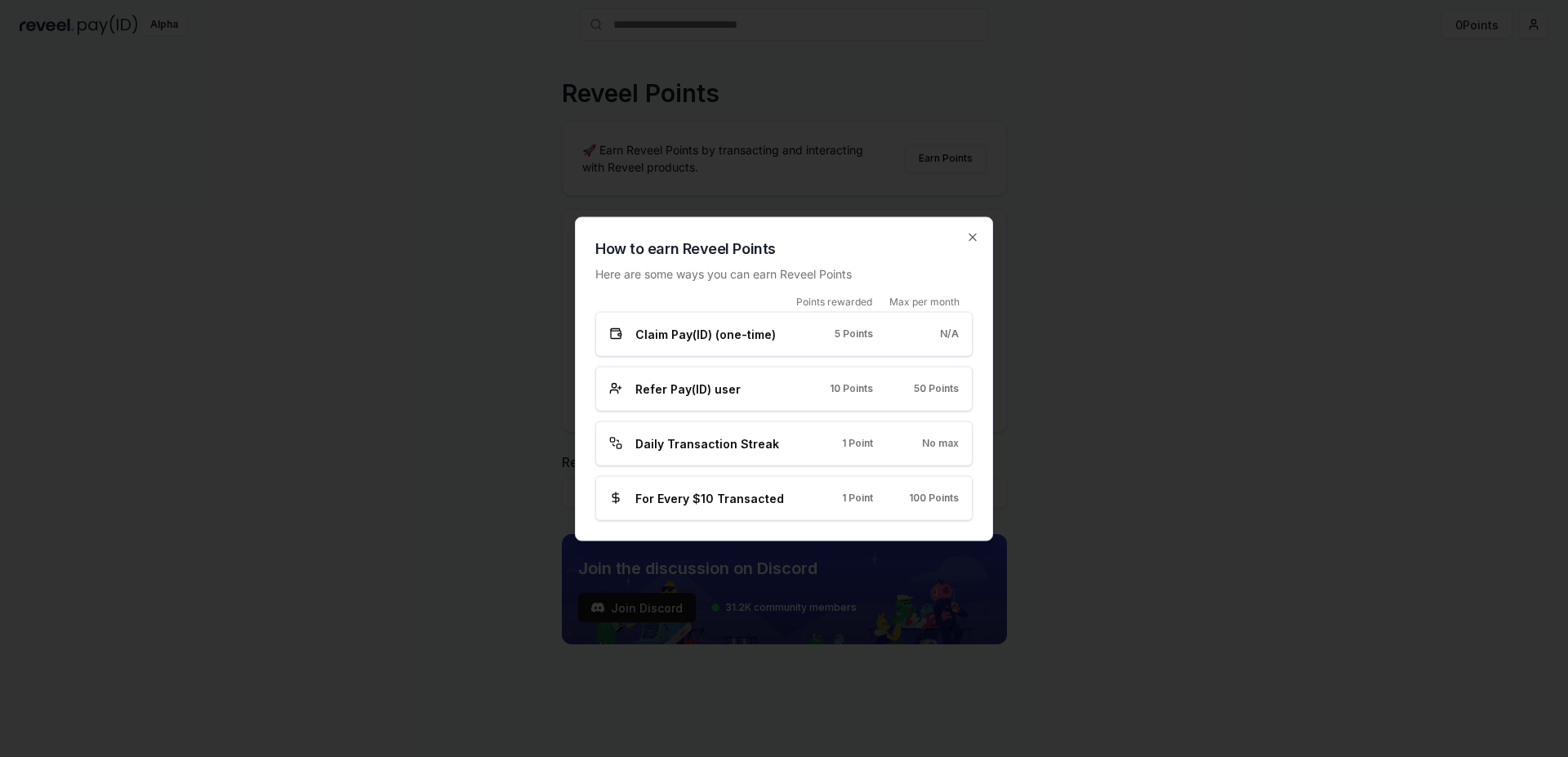
click at [985, 236] on div "How to earn Reveel Points Here are some ways you can earn Reveel Points Points …" at bounding box center [783, 378] width 418 height 324
click at [979, 237] on icon "button" at bounding box center [973, 237] width 13 height 13
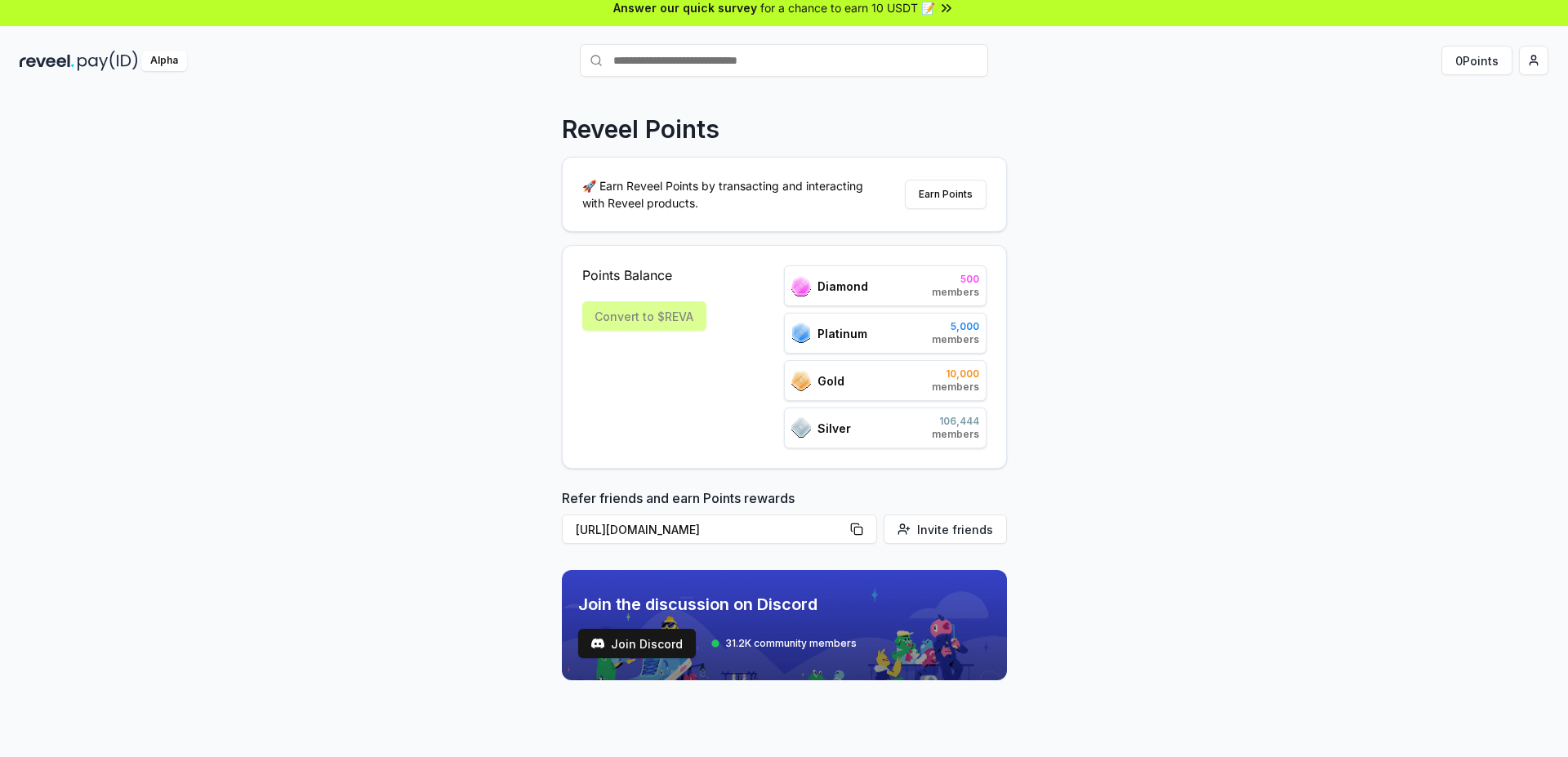
scroll to position [0, 0]
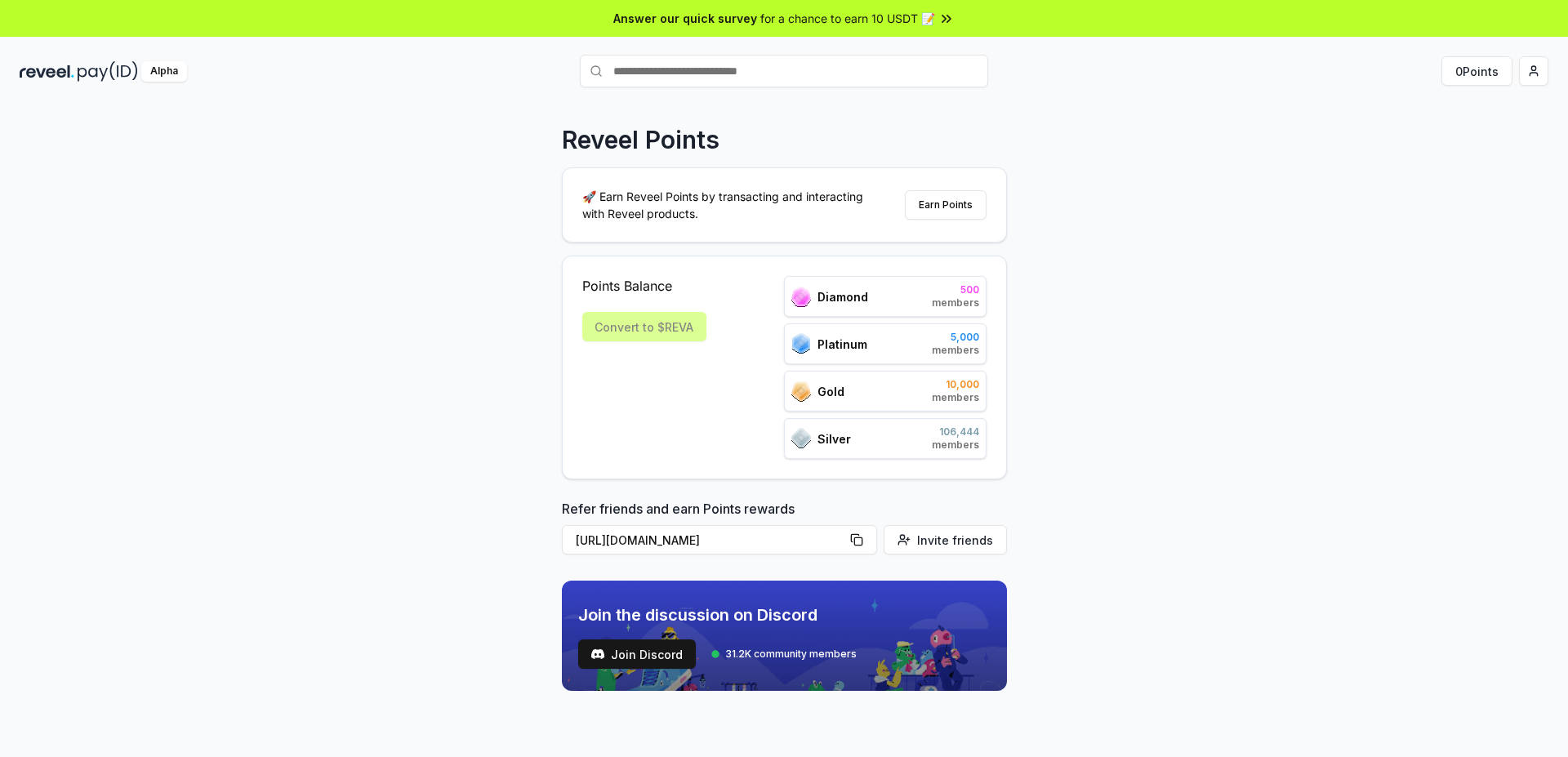
click at [646, 327] on div "Convert to $REVA" at bounding box center [644, 327] width 124 height 30
click at [745, 323] on div "Points Balance Convert to $REVA Diamond 500 members Platinum 5,000 members Gold…" at bounding box center [784, 368] width 404 height 183
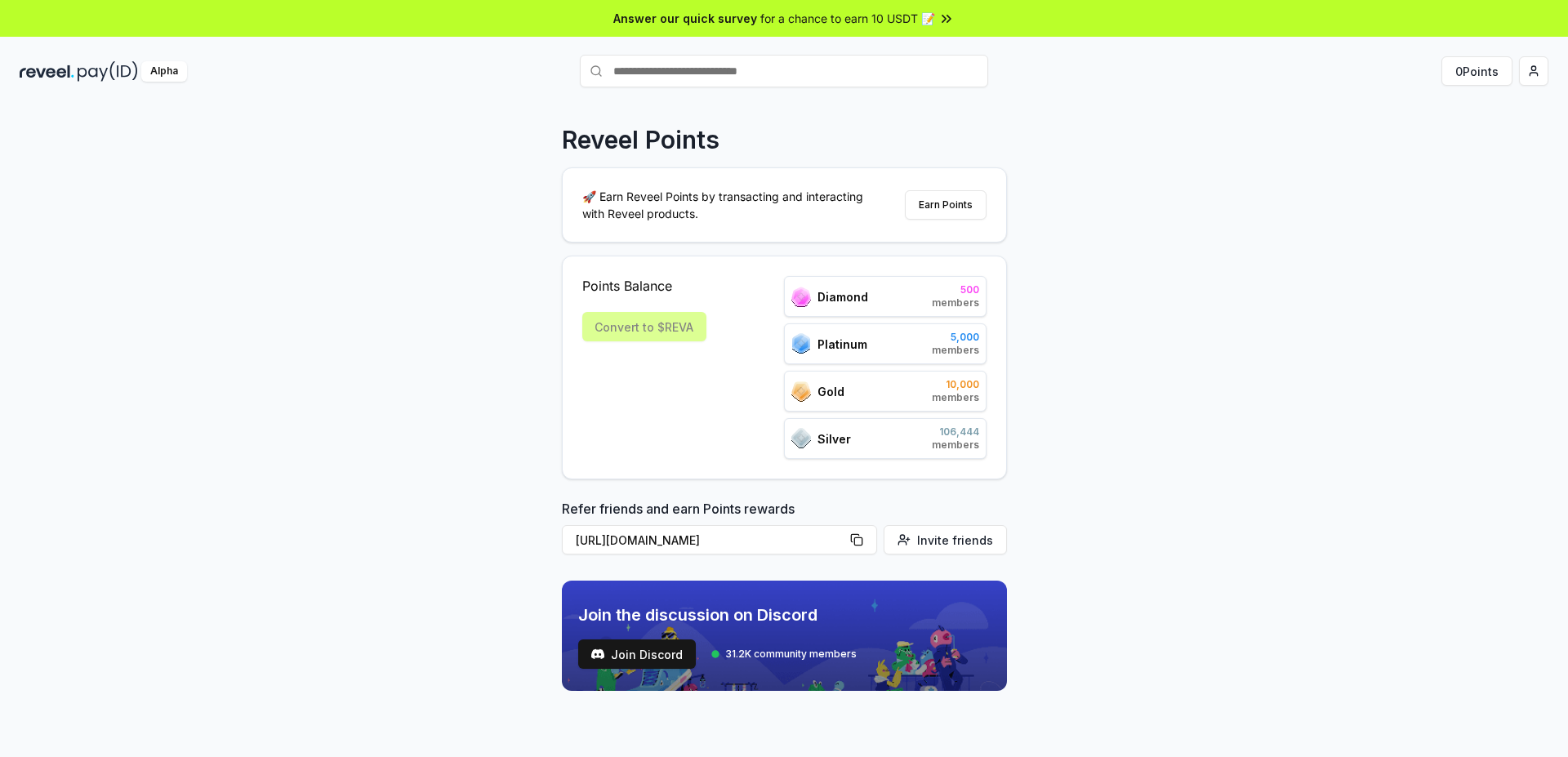
click at [745, 323] on div "Points Balance Convert to $REVA Diamond 500 members Platinum 5,000 members Gold…" at bounding box center [784, 368] width 404 height 183
